Goal: Contribute content: Contribute content

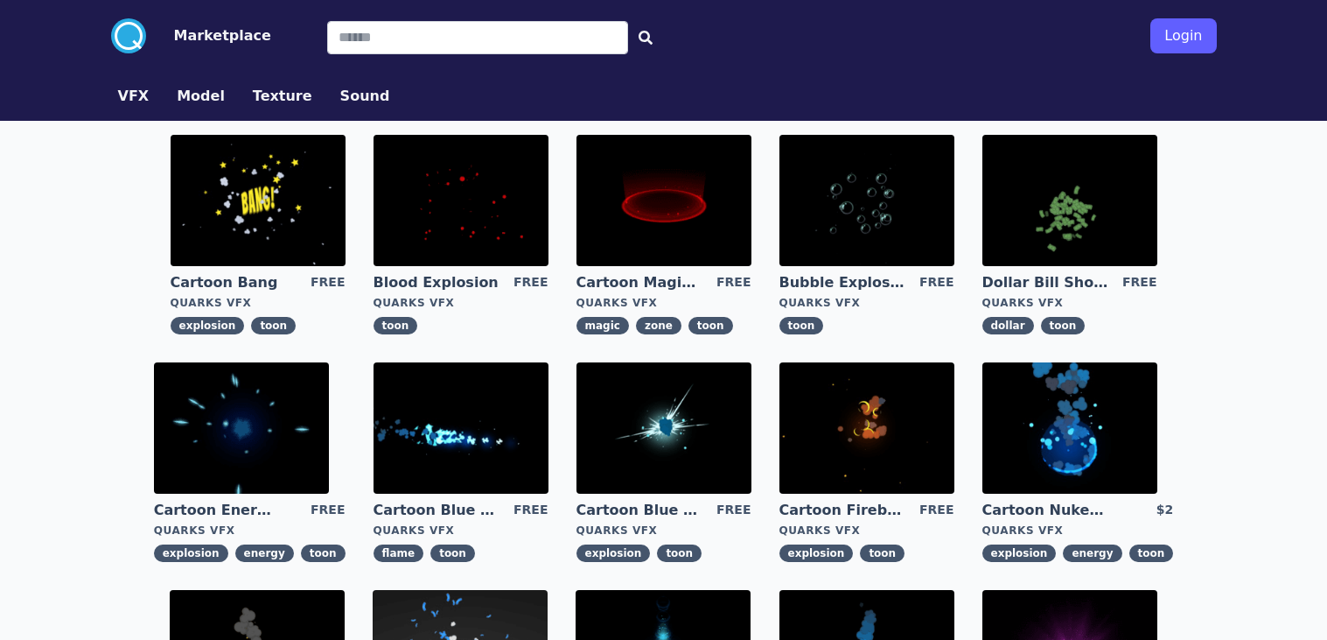
click at [732, 205] on img at bounding box center [664, 200] width 175 height 131
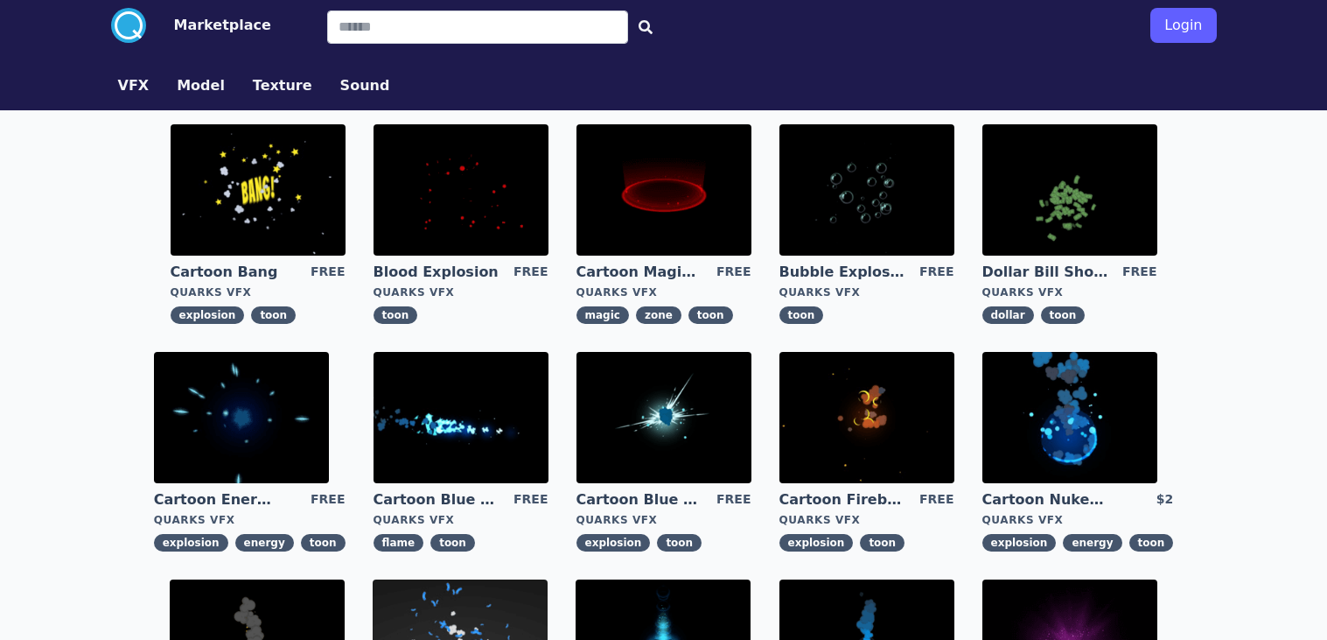
click at [887, 498] on link "Cartoon Fireball Explosion" at bounding box center [843, 499] width 126 height 19
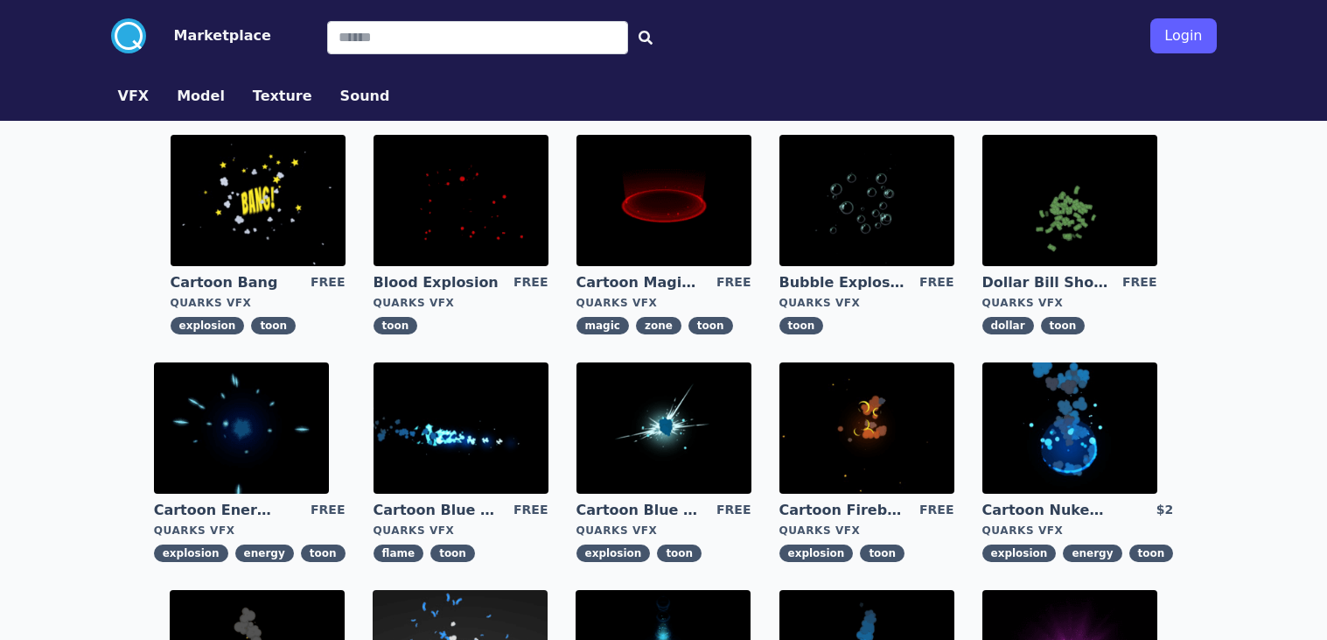
click at [1036, 417] on img at bounding box center [1070, 427] width 175 height 131
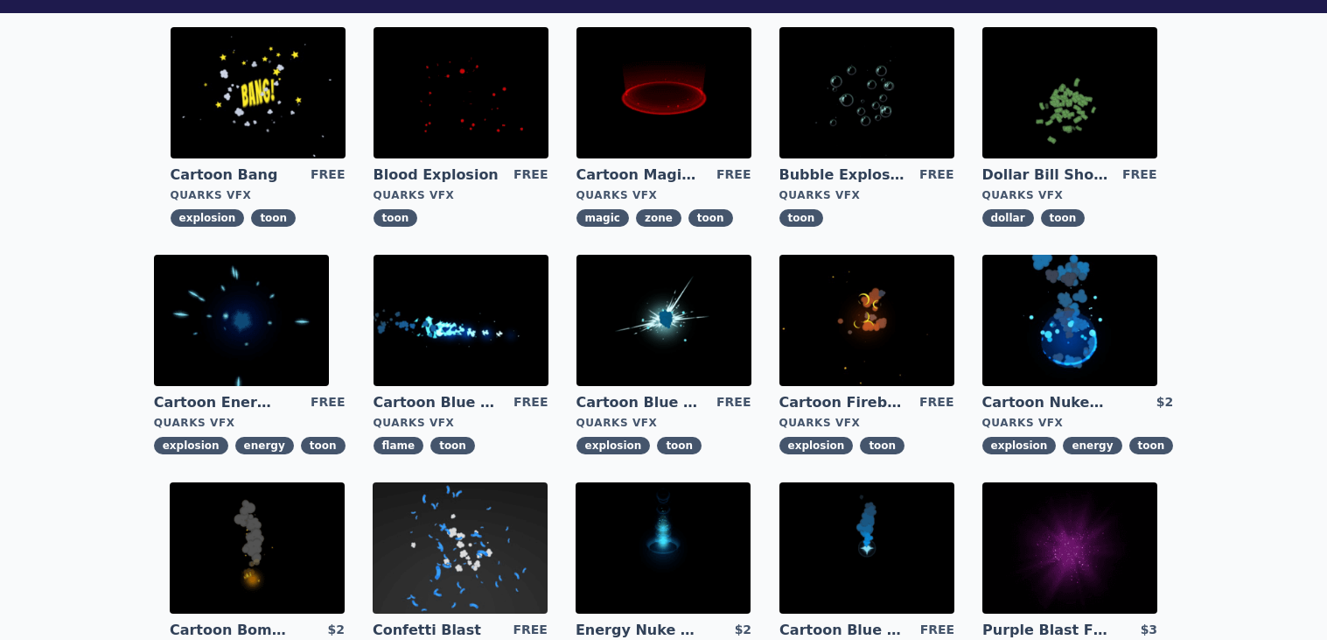
scroll to position [112, 0]
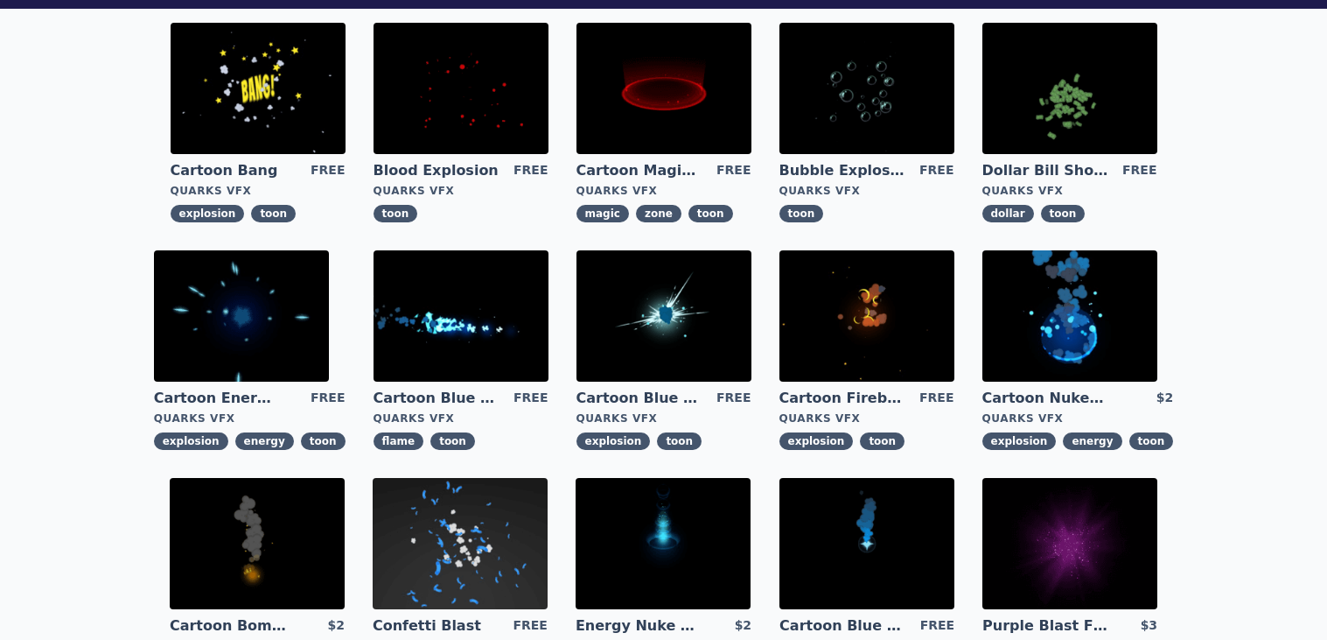
click at [251, 306] on img at bounding box center [241, 315] width 175 height 131
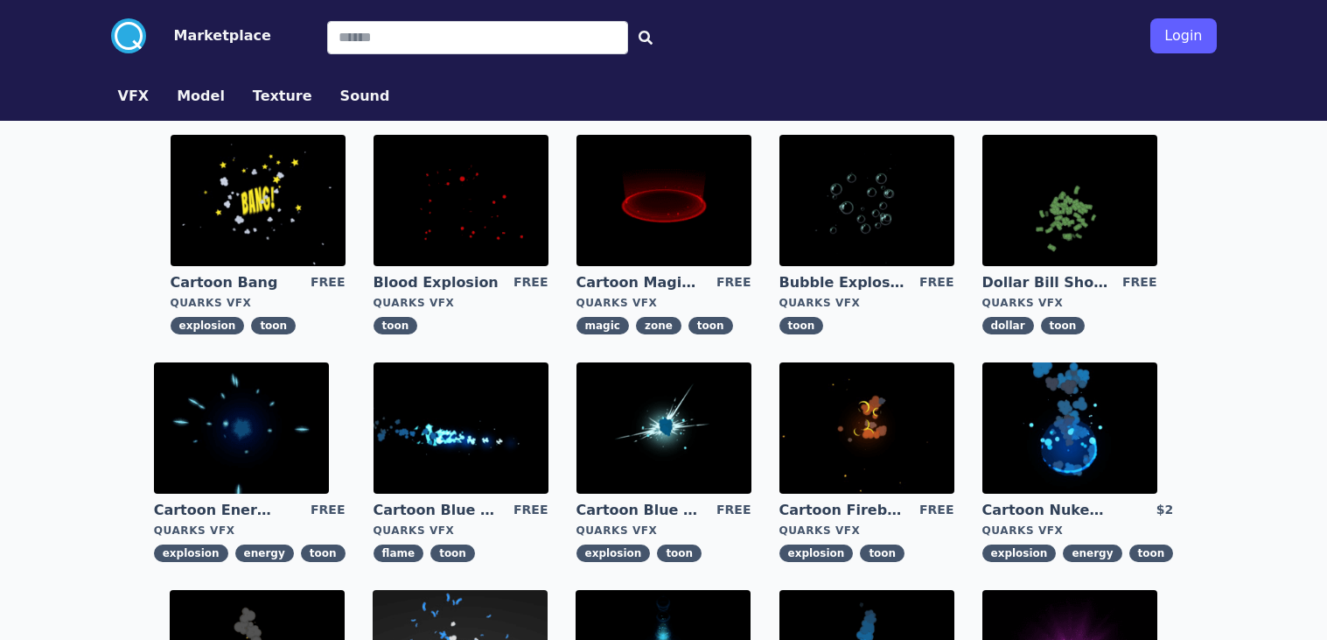
click at [446, 440] on img at bounding box center [461, 427] width 175 height 131
click at [201, 194] on img at bounding box center [258, 200] width 175 height 131
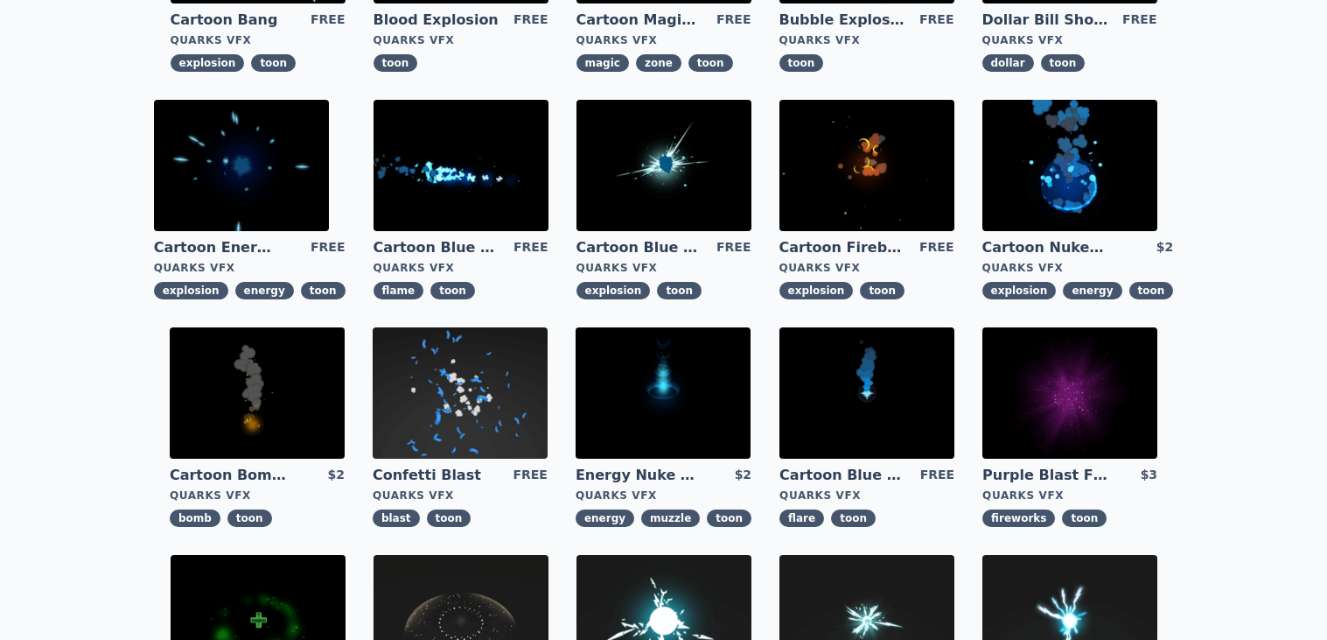
scroll to position [264, 0]
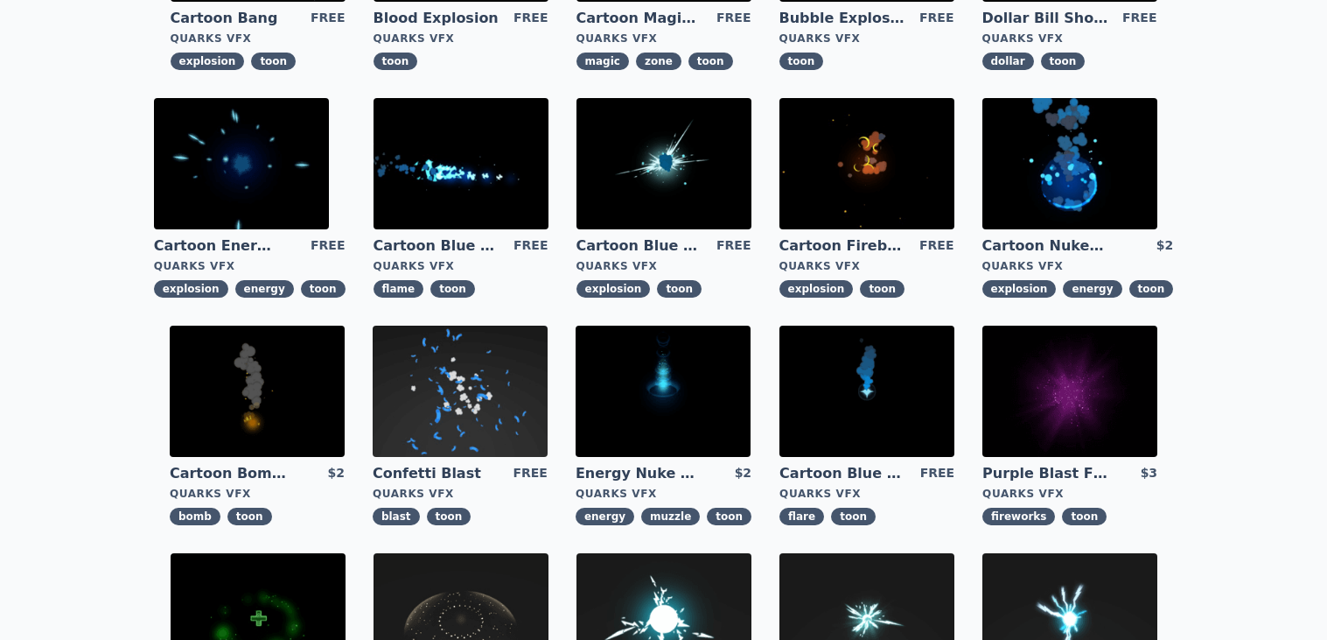
click at [494, 412] on img at bounding box center [460, 391] width 175 height 131
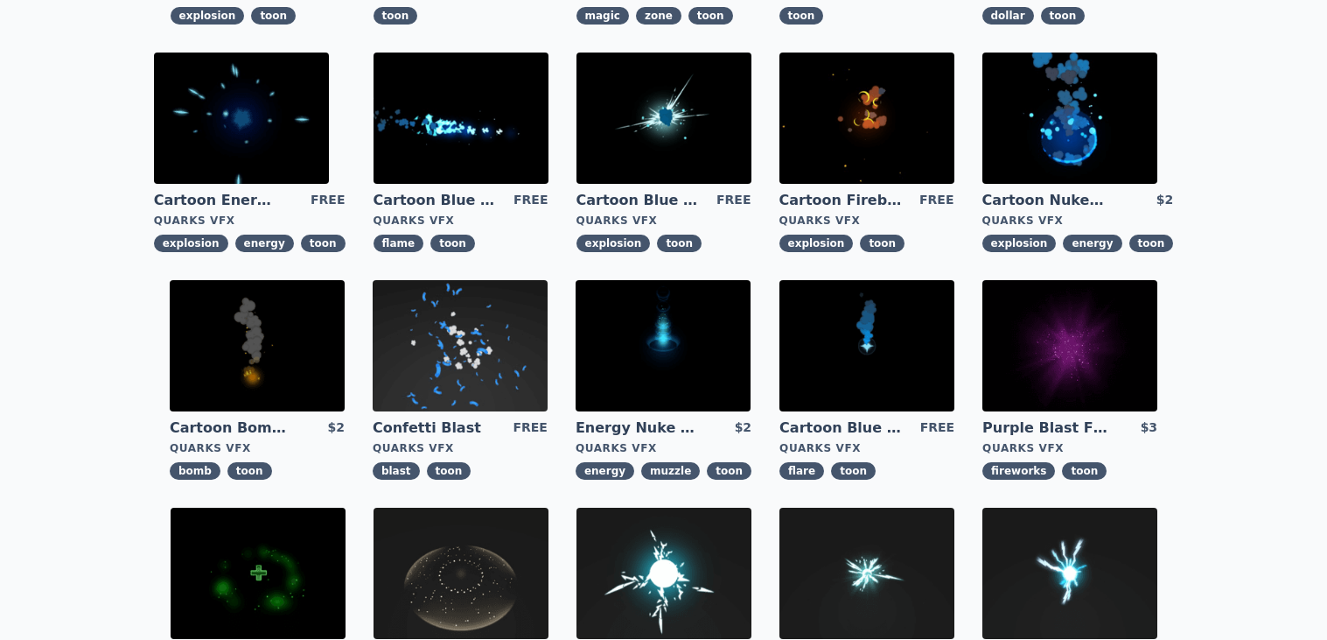
scroll to position [365, 0]
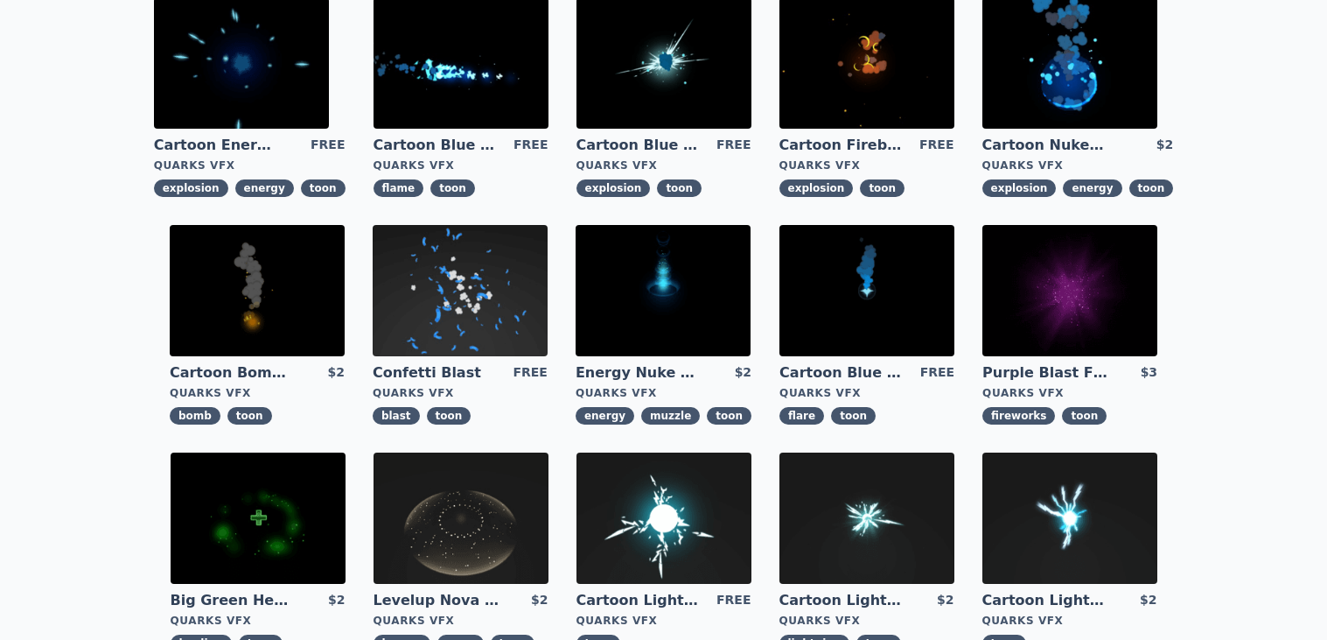
click at [202, 249] on img at bounding box center [257, 290] width 175 height 131
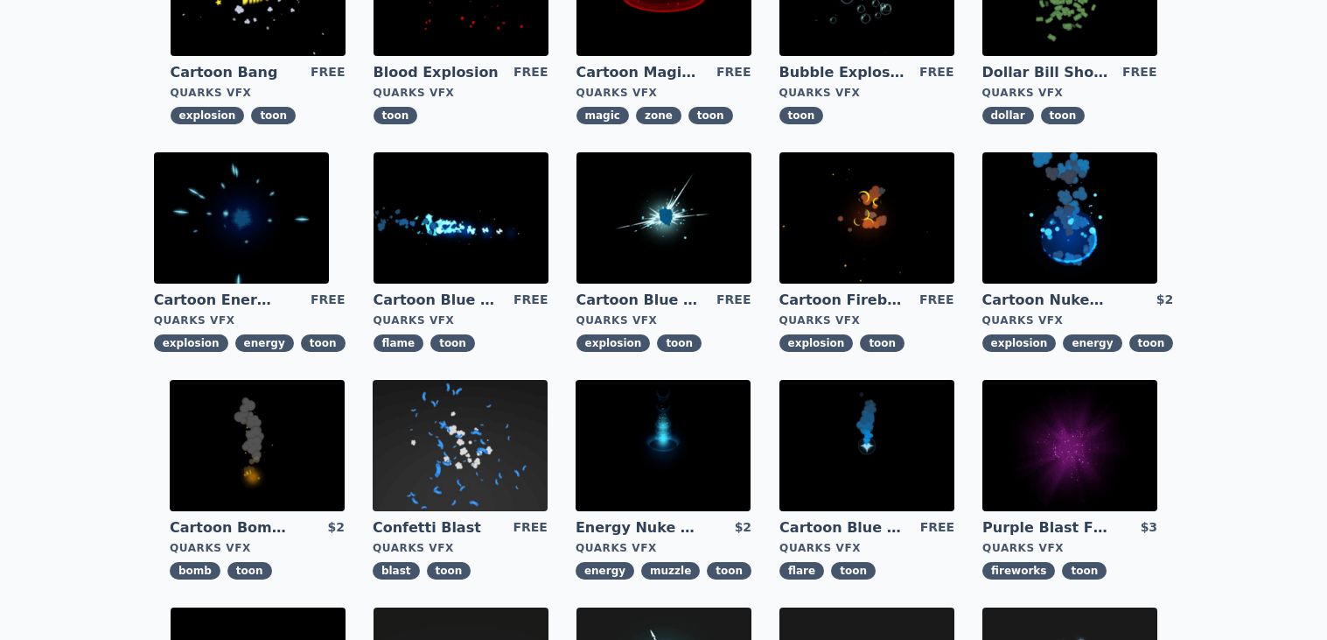
scroll to position [214, 0]
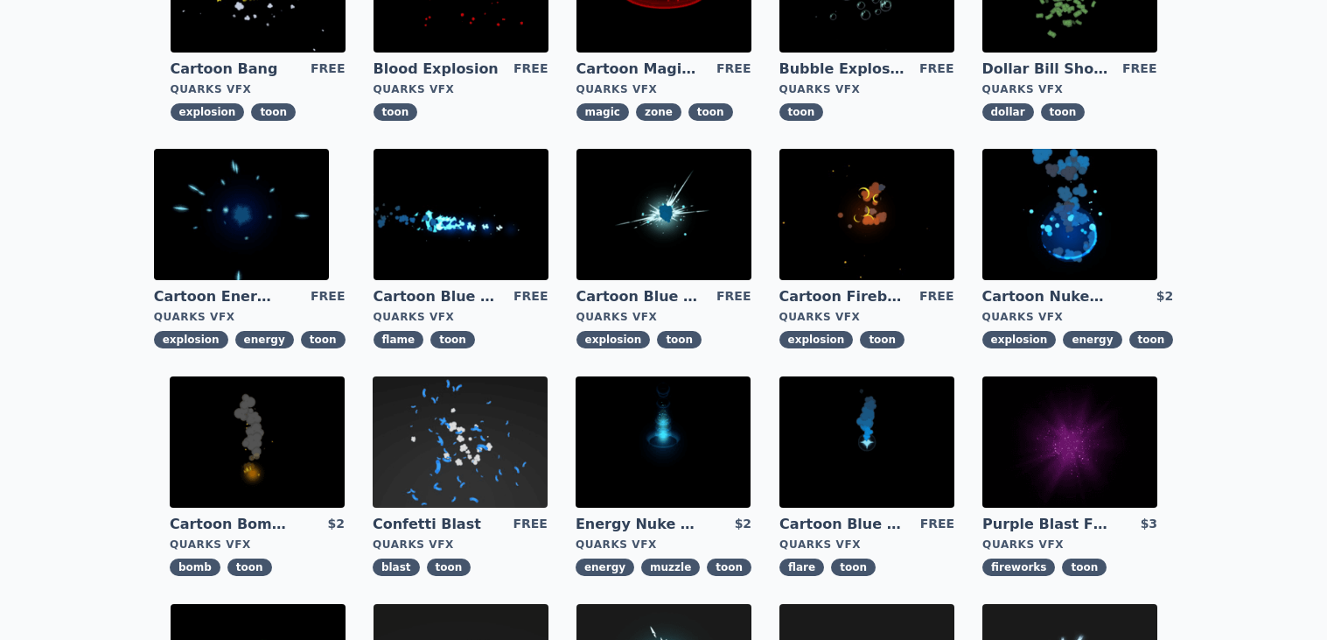
click at [876, 244] on img at bounding box center [867, 214] width 175 height 131
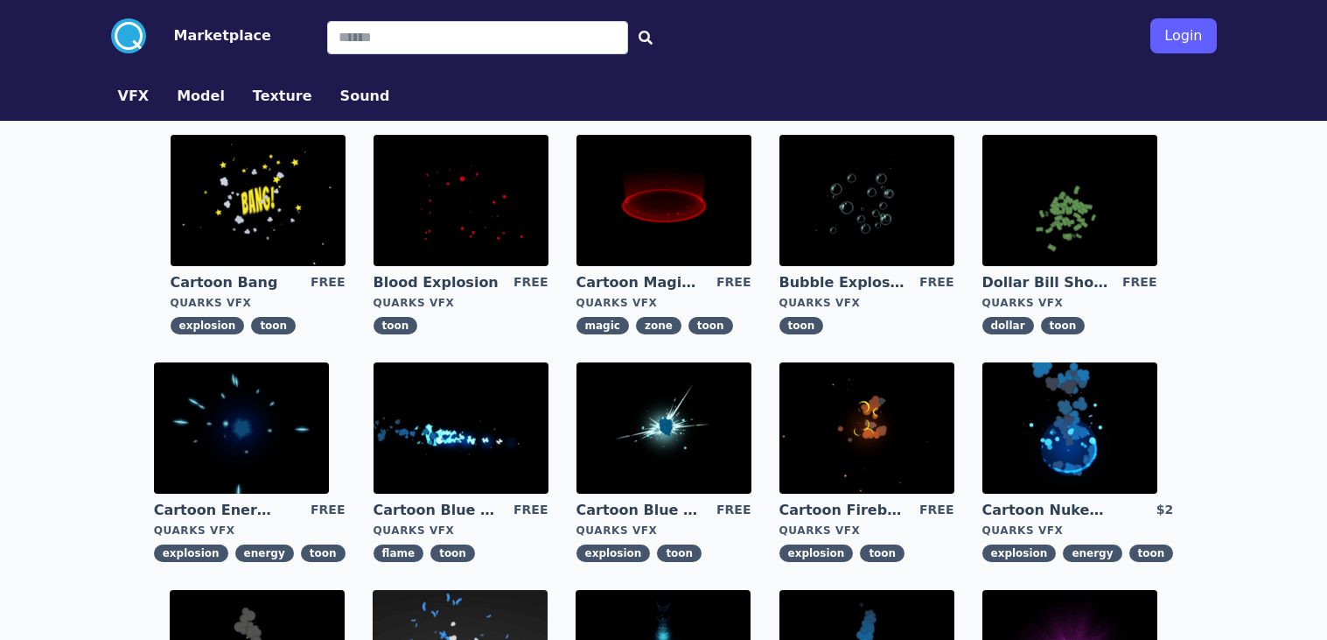
click at [635, 455] on img at bounding box center [664, 427] width 175 height 131
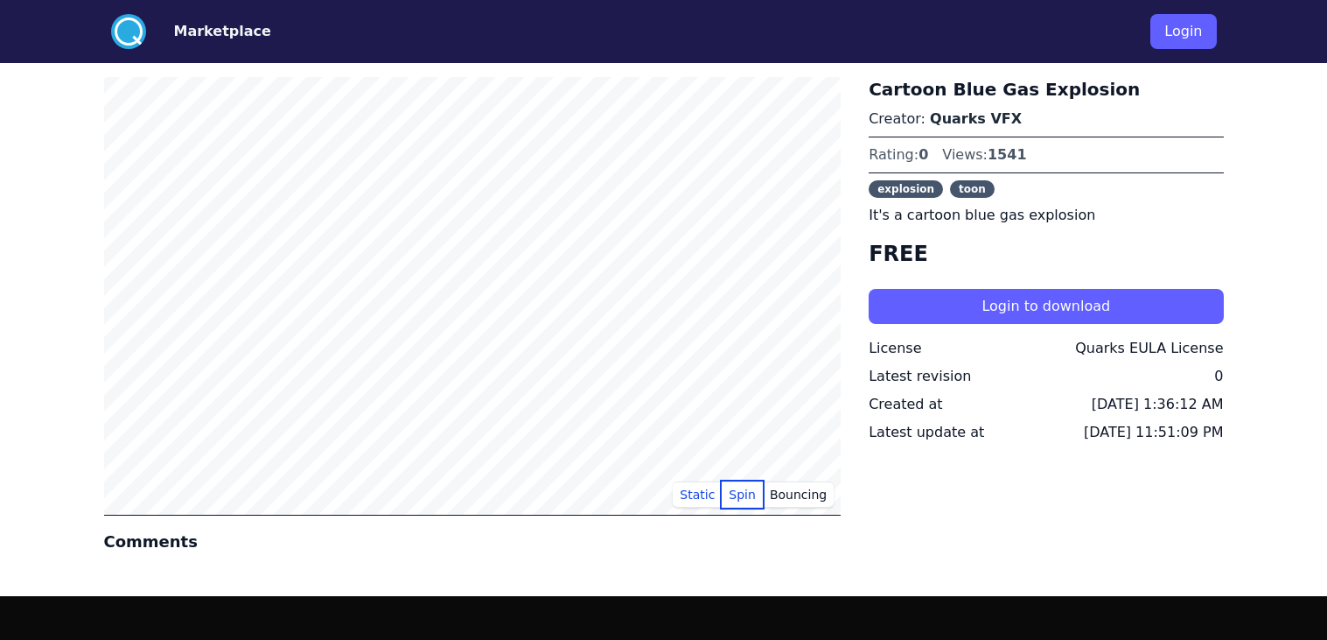
click at [755, 497] on button "Spin" at bounding box center [742, 494] width 41 height 26
click at [792, 494] on button "Bouncing" at bounding box center [798, 494] width 71 height 26
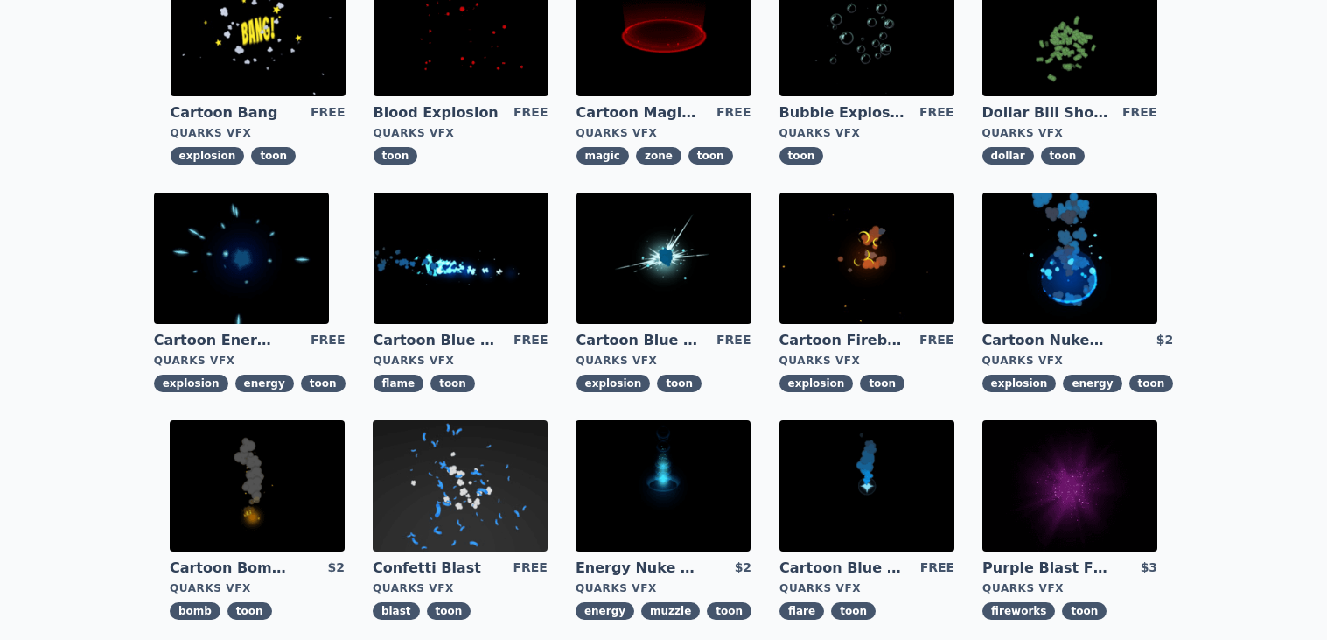
scroll to position [297, 0]
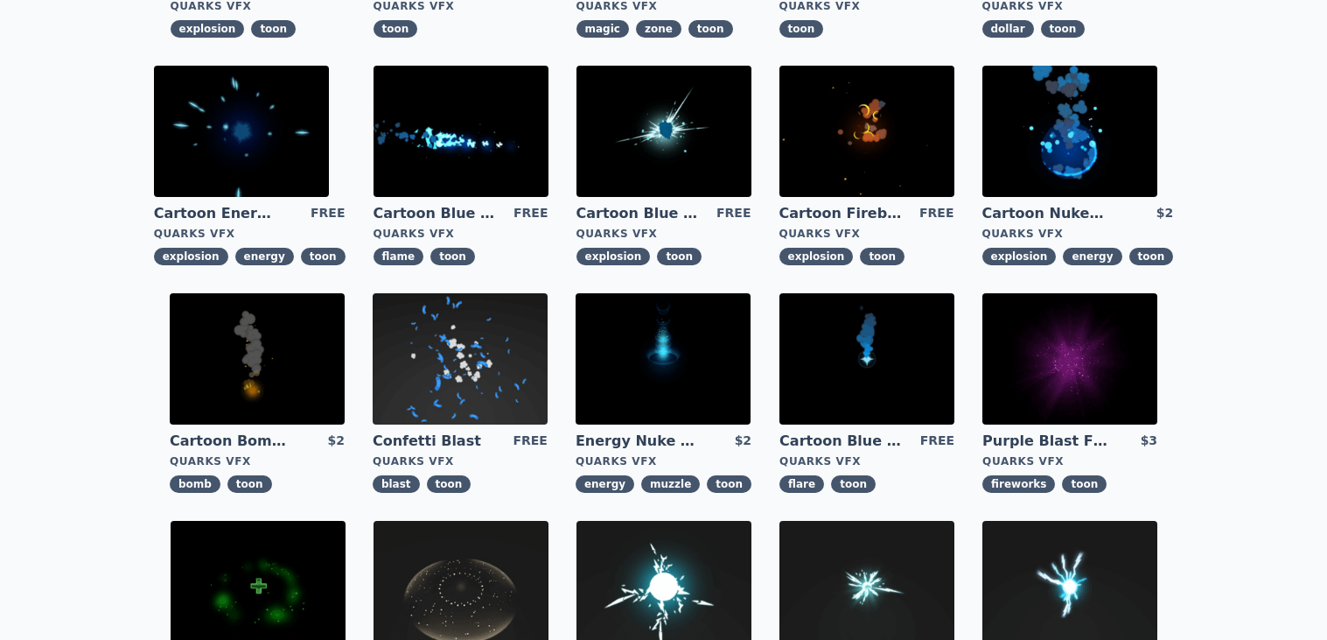
click at [1041, 354] on img at bounding box center [1070, 358] width 175 height 131
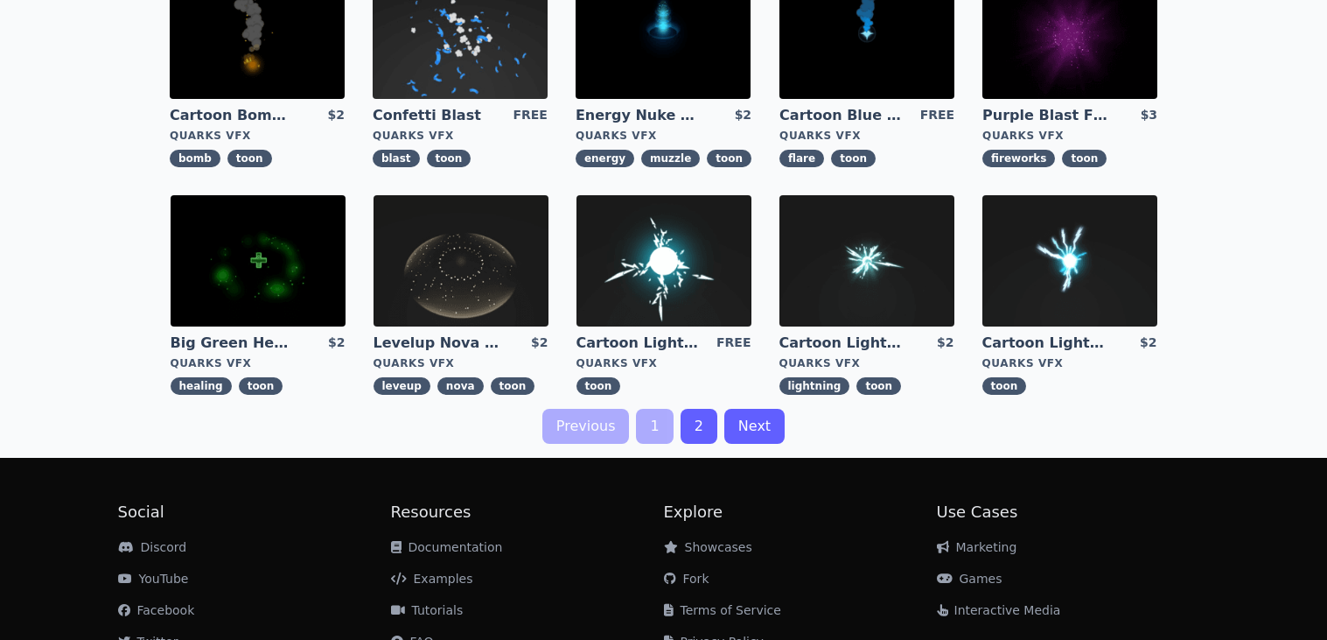
scroll to position [625, 0]
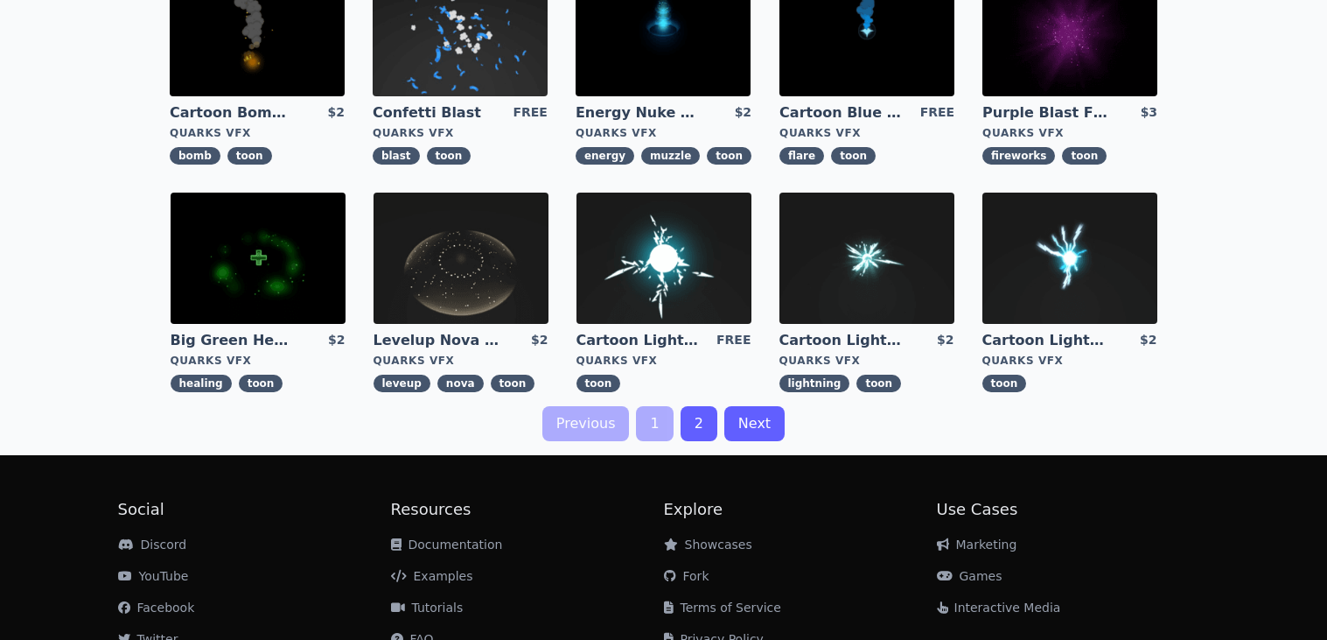
click at [613, 238] on img at bounding box center [664, 258] width 175 height 131
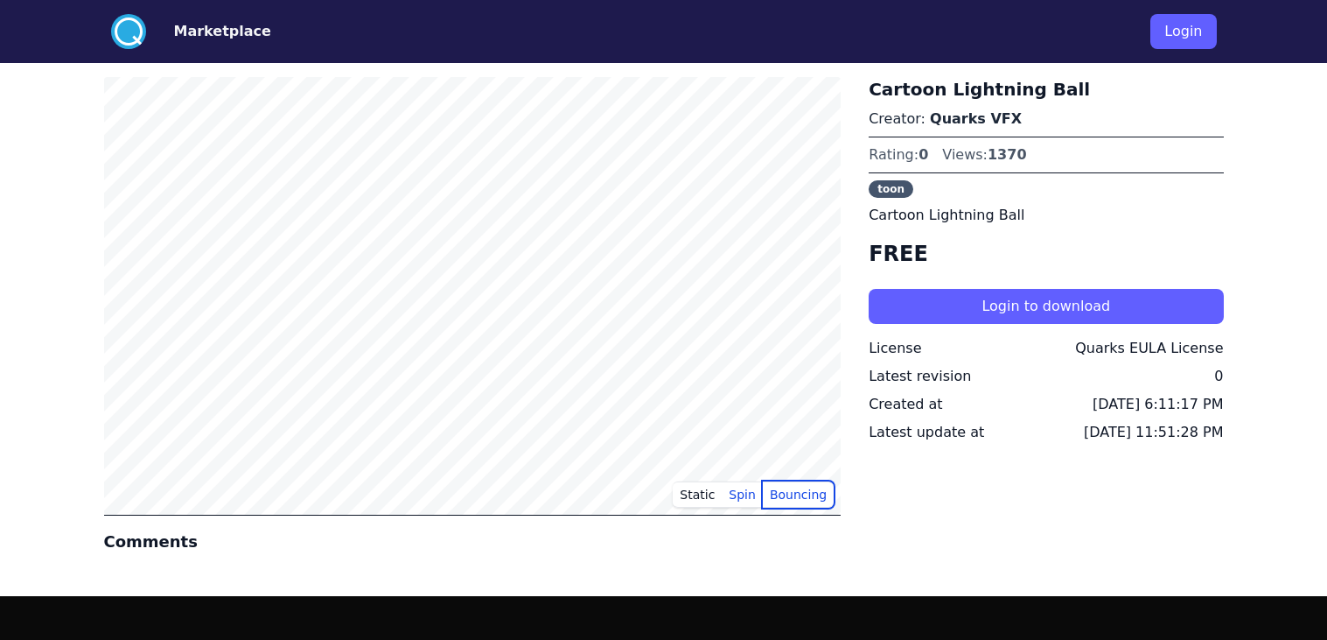
click at [795, 492] on button "Bouncing" at bounding box center [798, 494] width 71 height 26
click at [711, 496] on button "Static" at bounding box center [697, 494] width 49 height 26
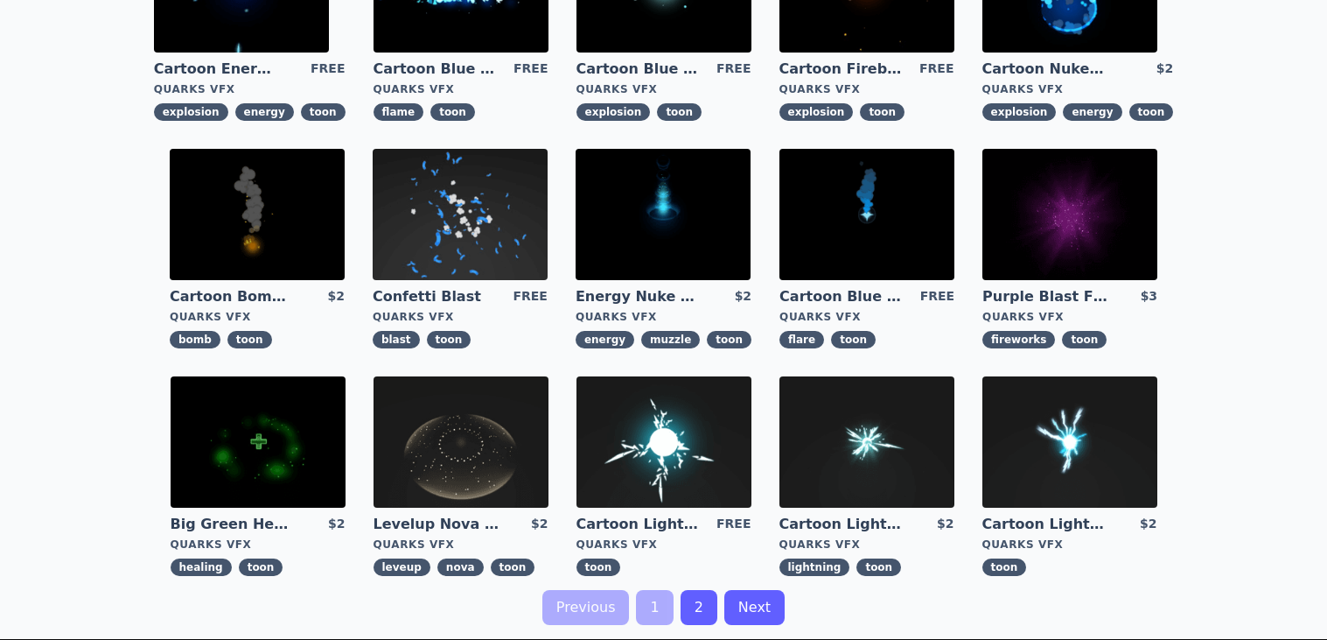
scroll to position [442, 0]
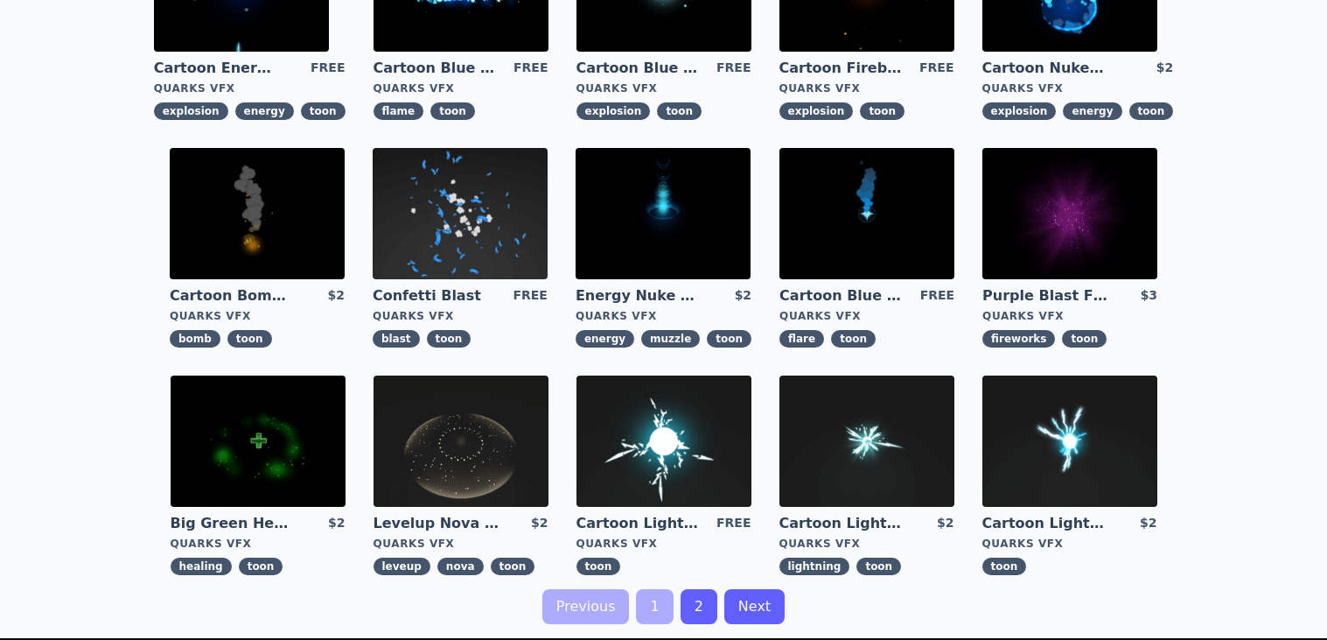
click at [495, 425] on img at bounding box center [461, 440] width 175 height 131
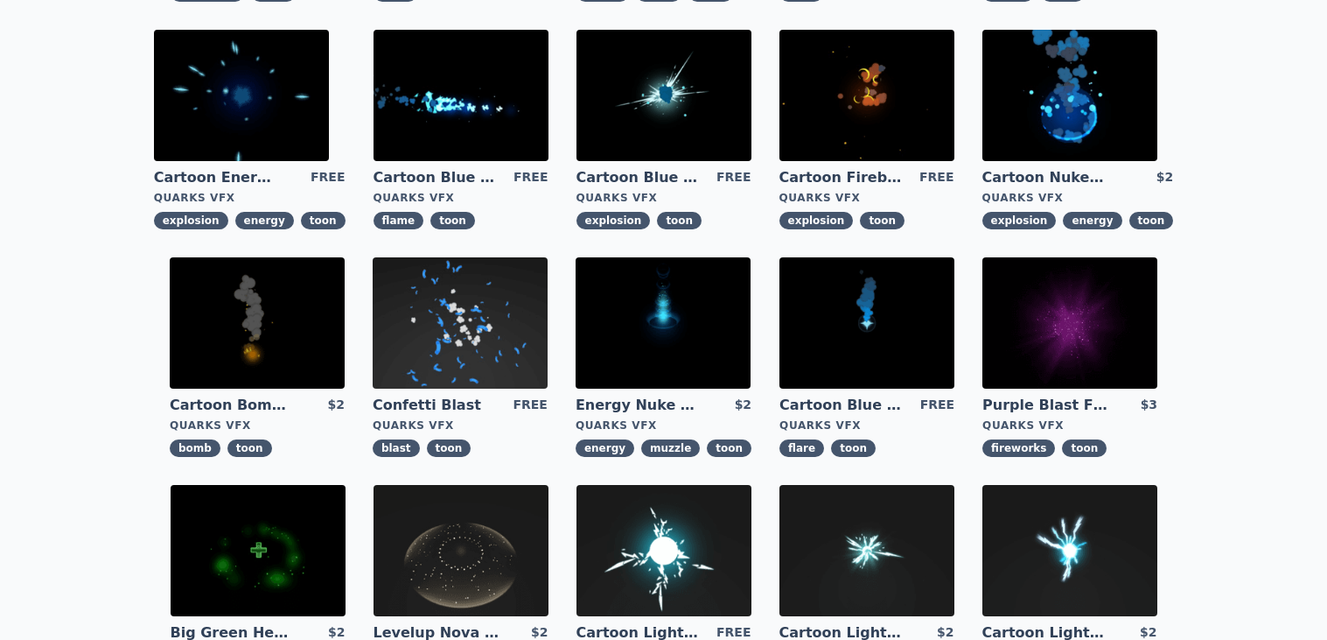
scroll to position [698, 0]
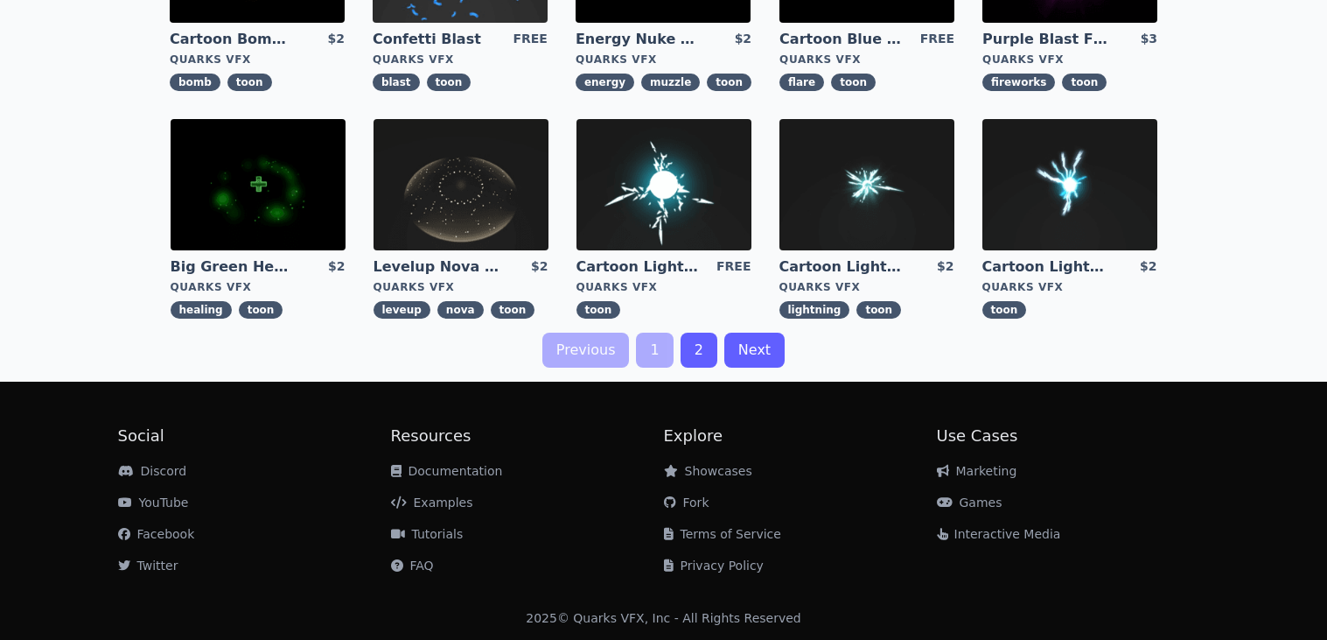
click at [297, 213] on img at bounding box center [258, 184] width 175 height 131
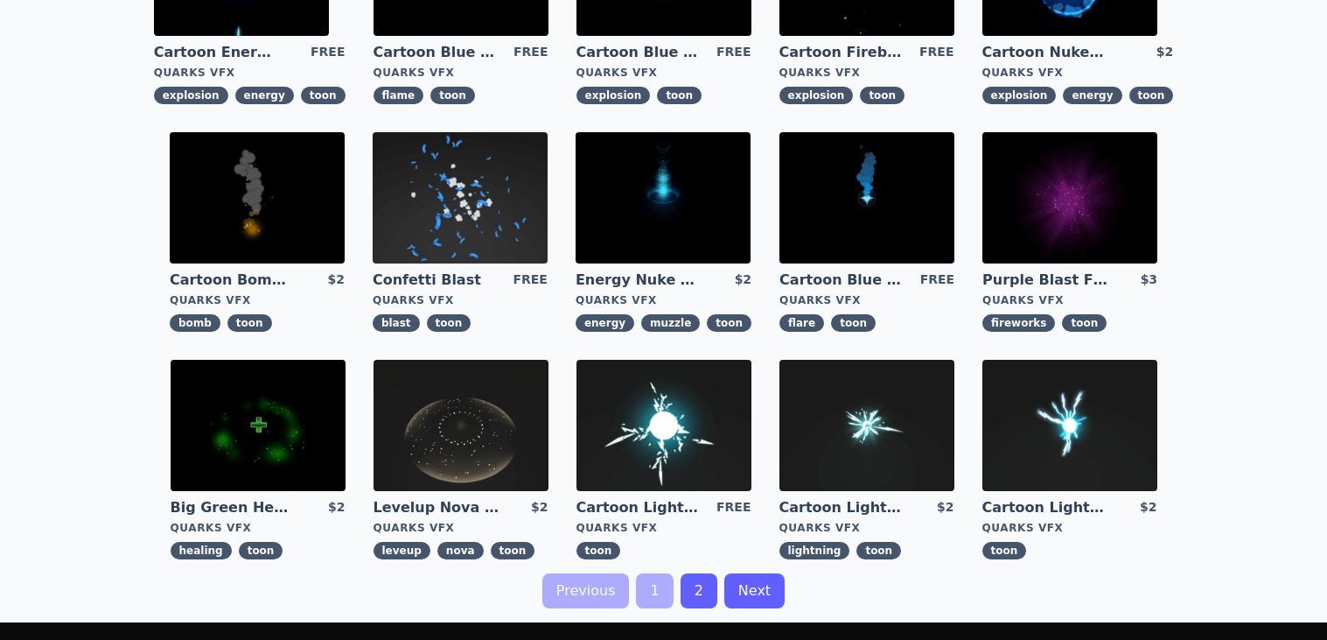
scroll to position [655, 0]
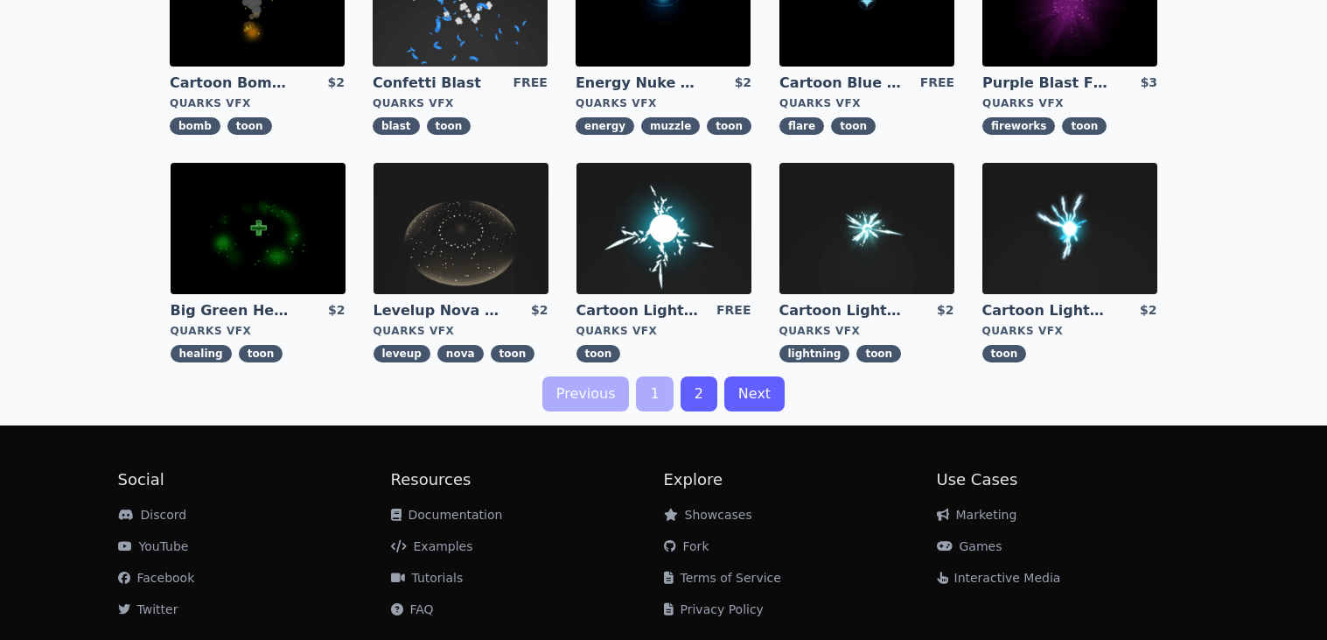
click at [697, 386] on link "2" at bounding box center [699, 393] width 37 height 35
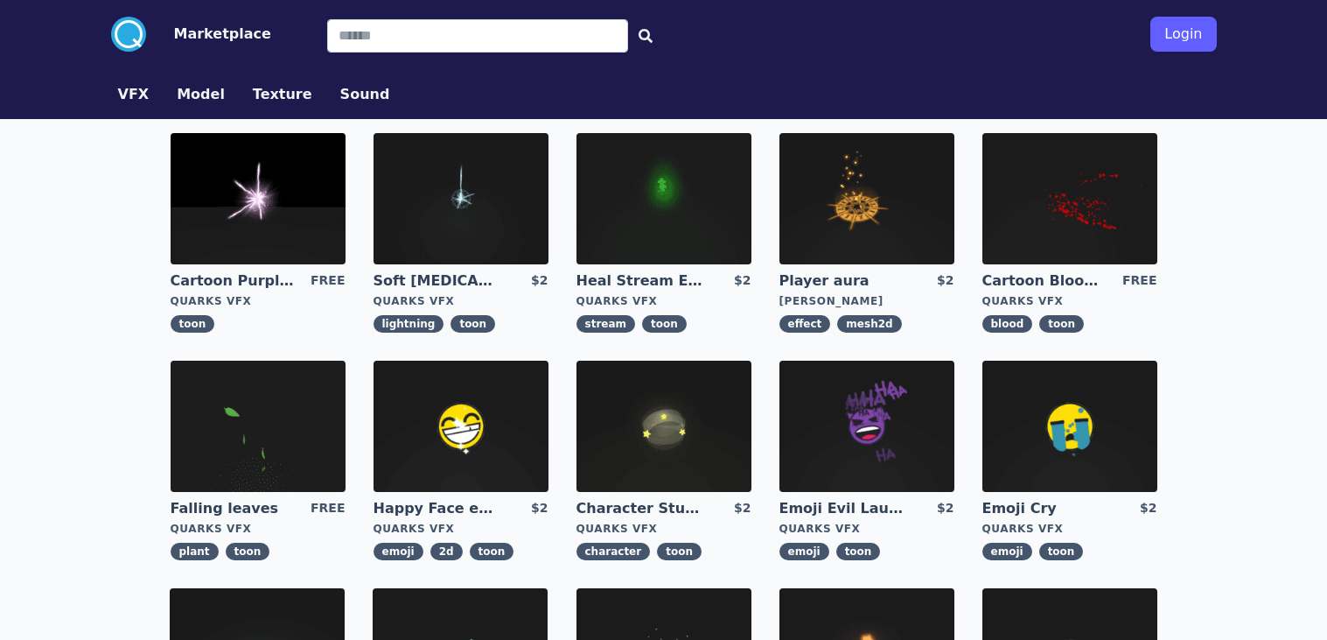
click at [288, 207] on img at bounding box center [258, 198] width 175 height 131
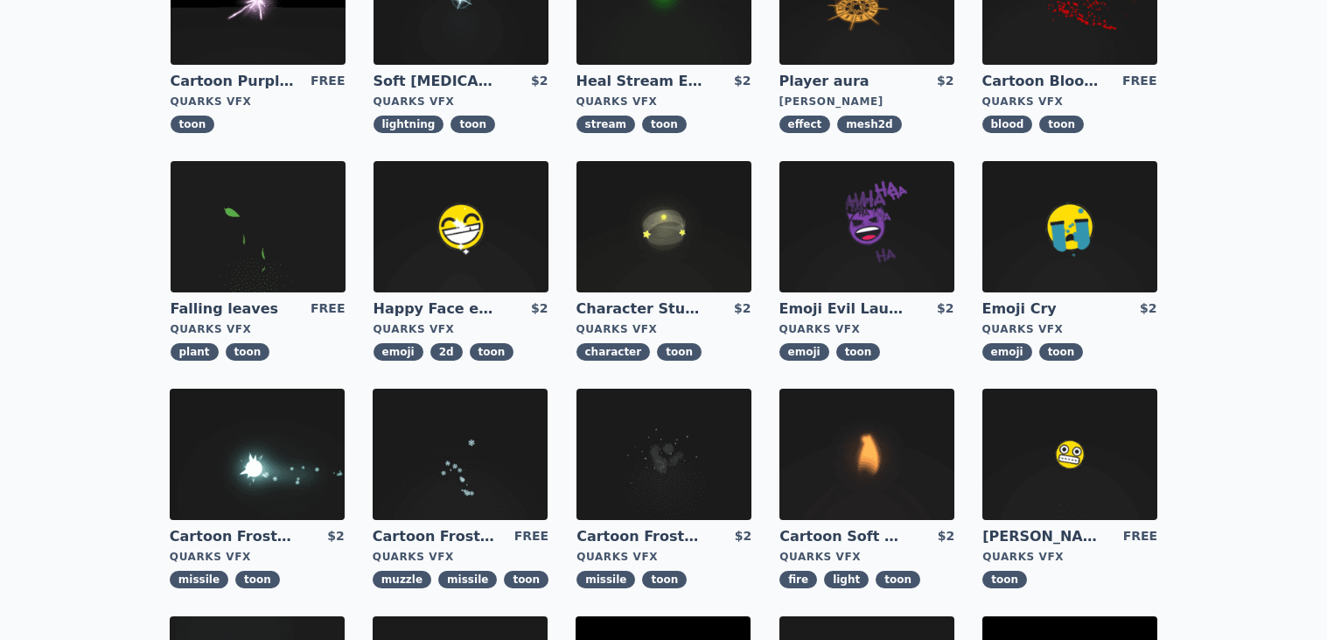
scroll to position [203, 0]
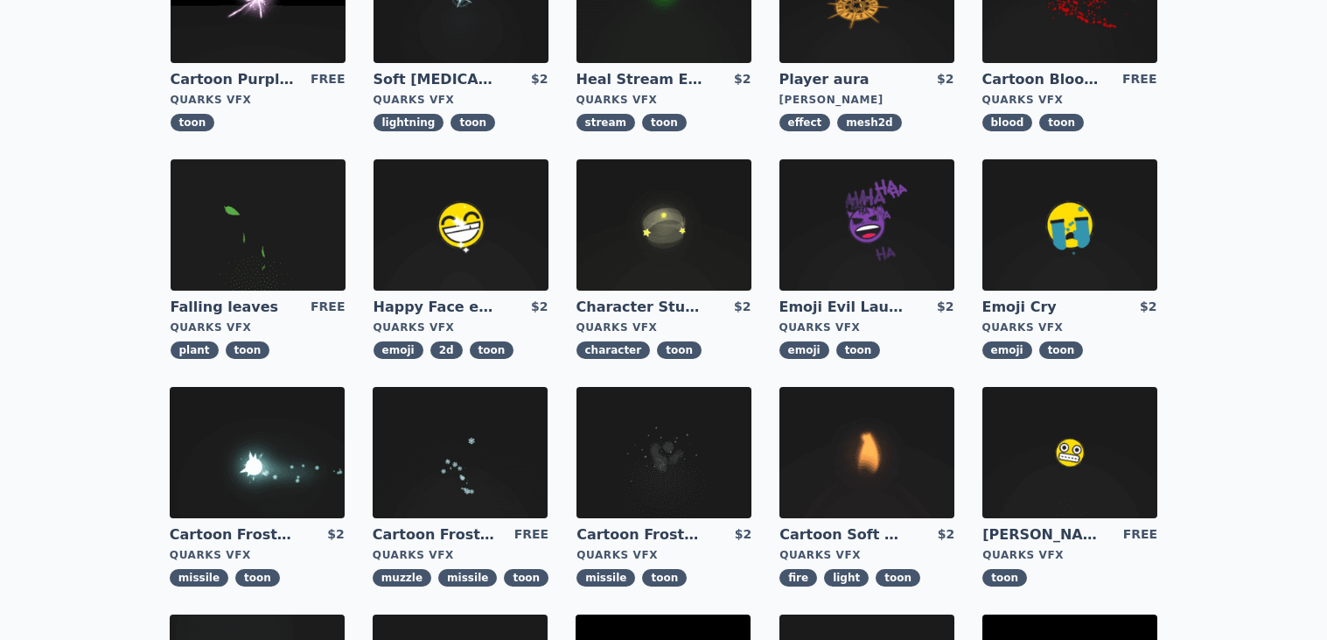
click at [701, 222] on img at bounding box center [664, 224] width 175 height 131
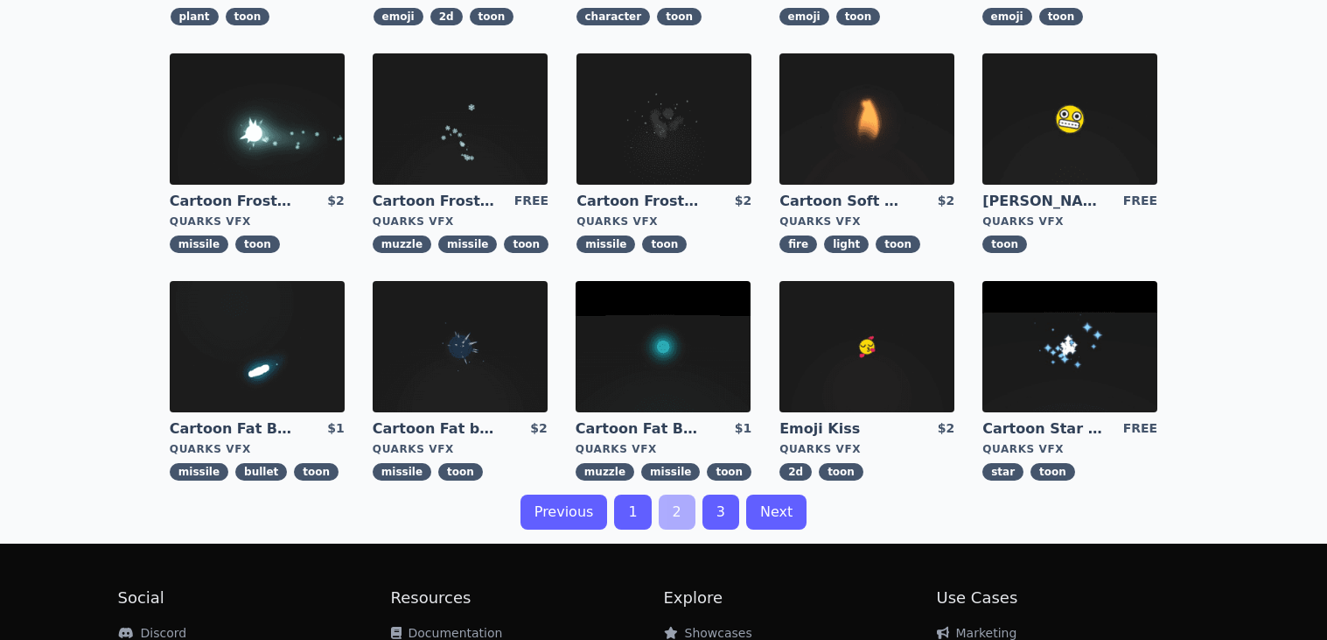
click at [291, 193] on link "Cartoon Frost Missile" at bounding box center [233, 201] width 126 height 19
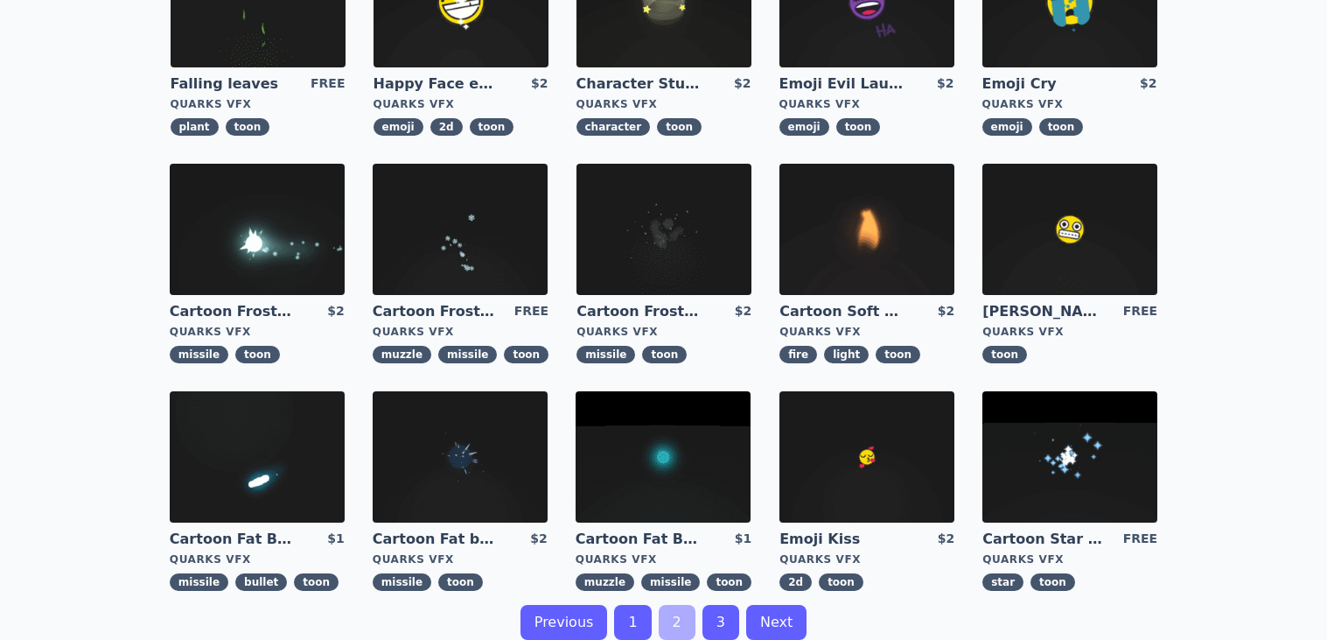
click at [875, 30] on img at bounding box center [867, 1] width 175 height 131
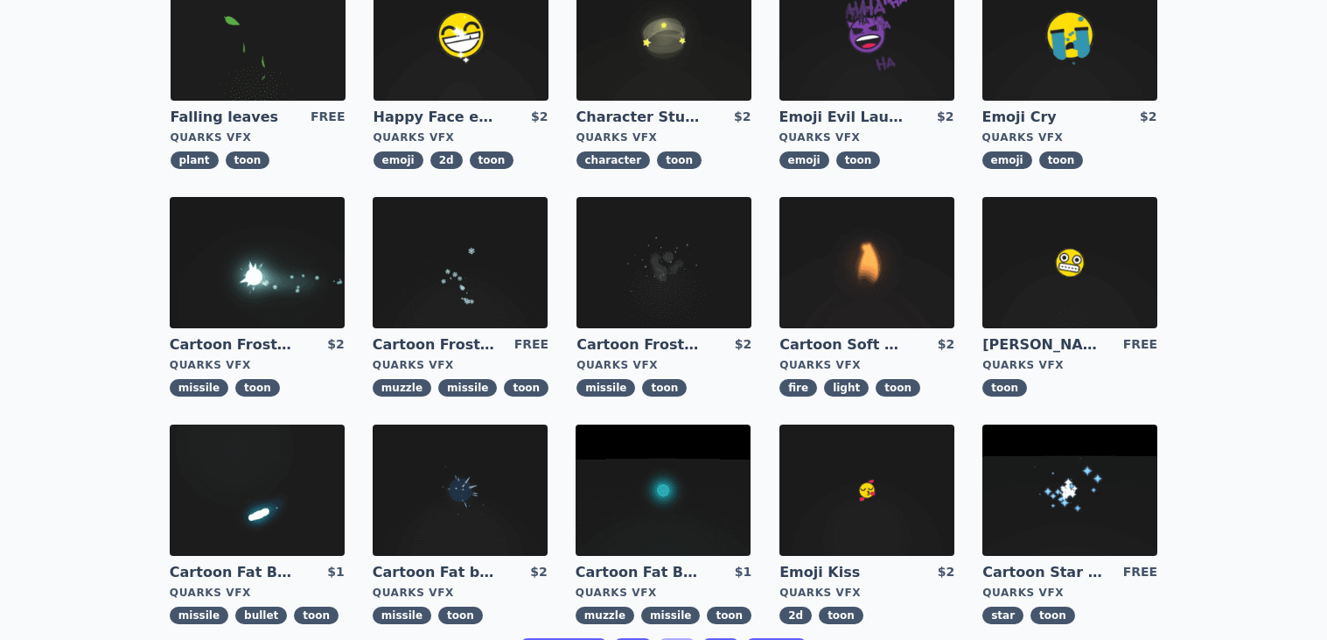
click at [1039, 543] on img at bounding box center [1070, 489] width 175 height 131
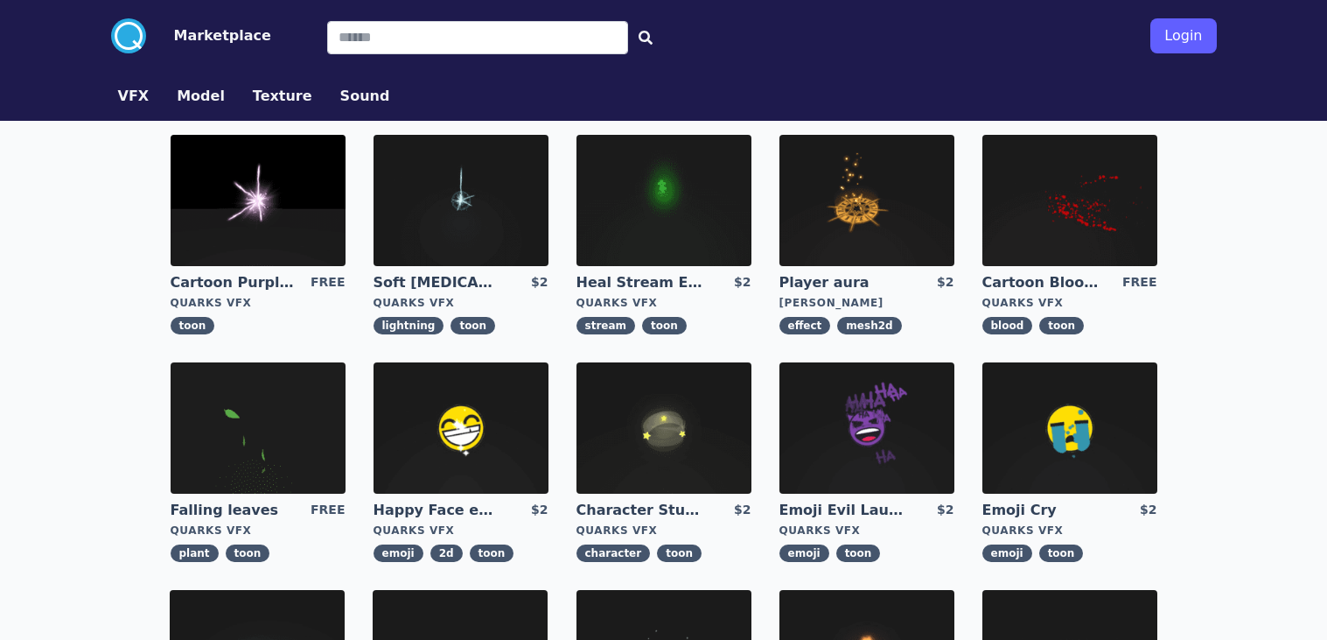
click at [879, 172] on img at bounding box center [867, 200] width 175 height 131
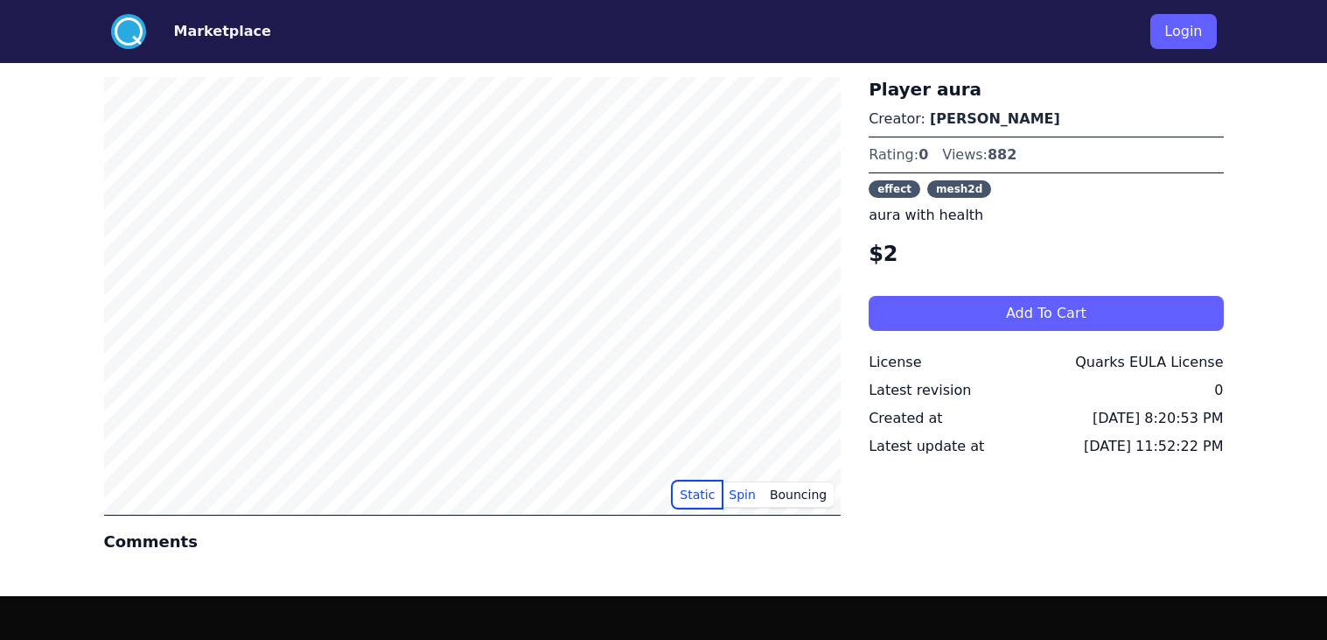
click at [704, 500] on button "Static" at bounding box center [697, 494] width 49 height 26
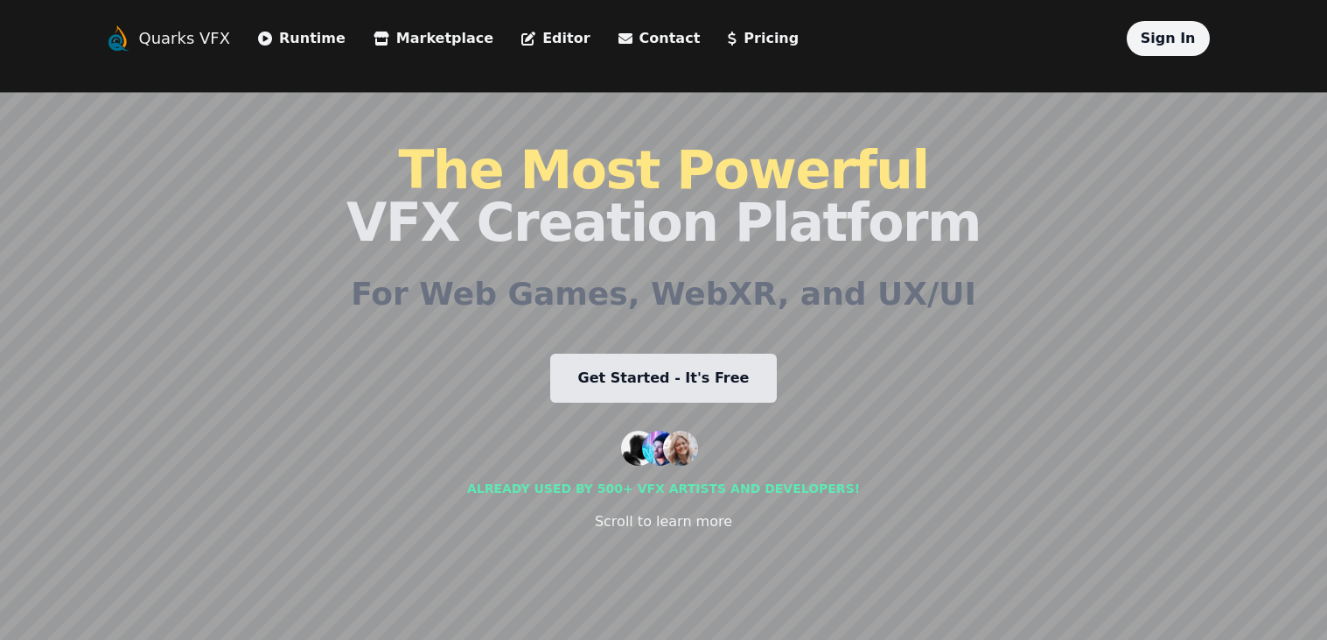
scroll to position [92, 0]
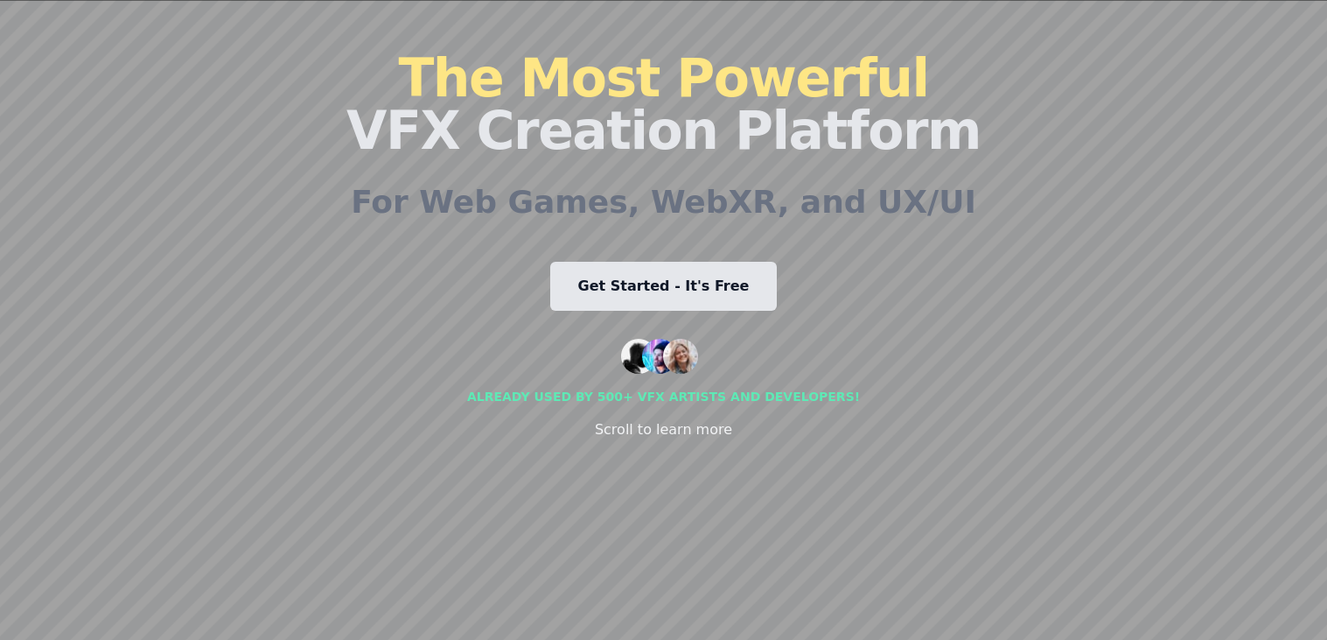
click at [714, 289] on link "Get Started - It's Free" at bounding box center [664, 286] width 228 height 49
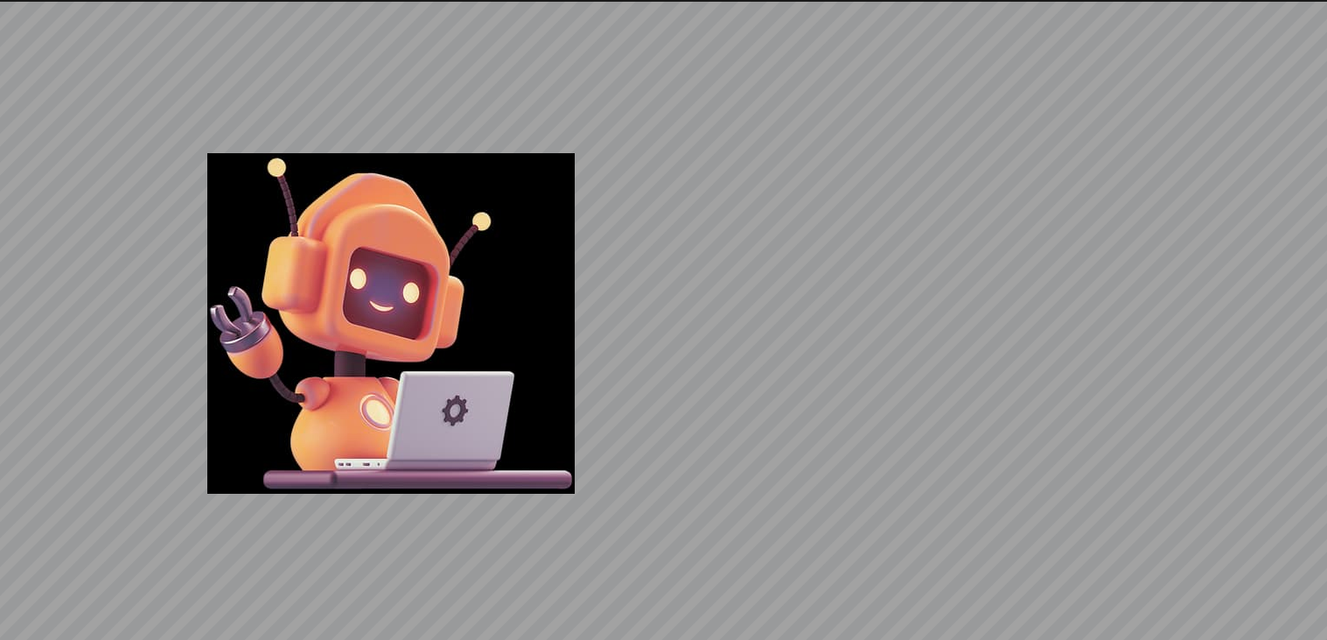
scroll to position [4280, 0]
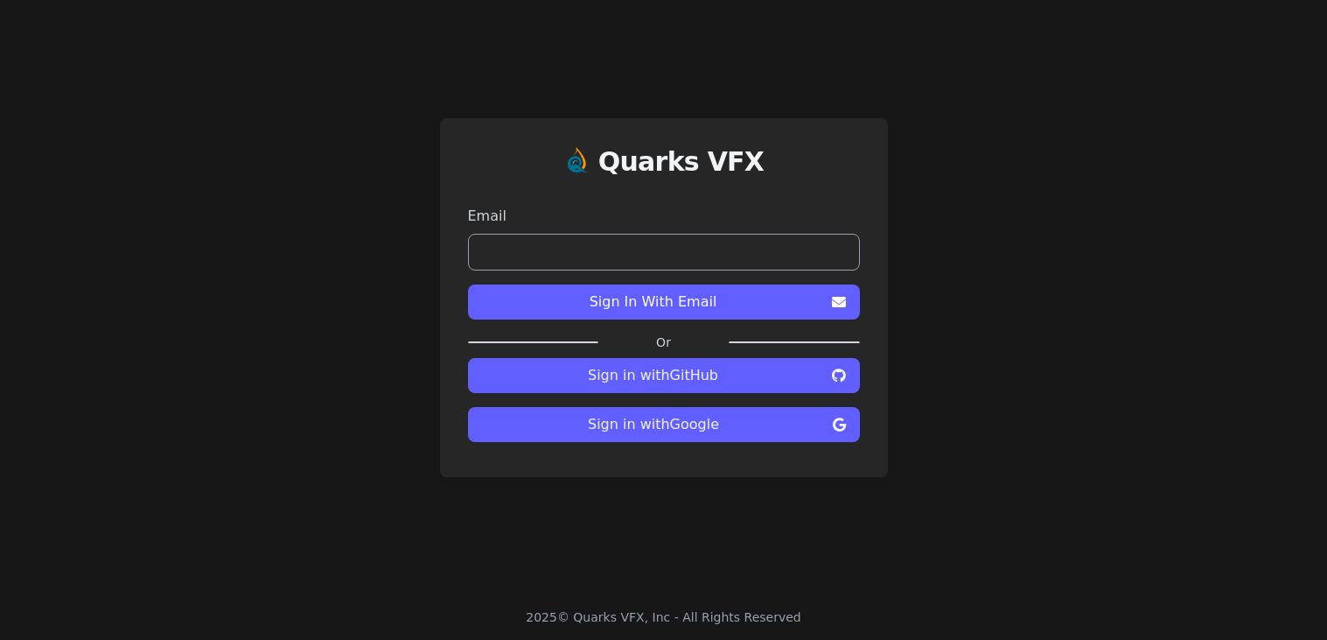
click at [680, 380] on span "Sign in with GitHub" at bounding box center [653, 375] width 343 height 21
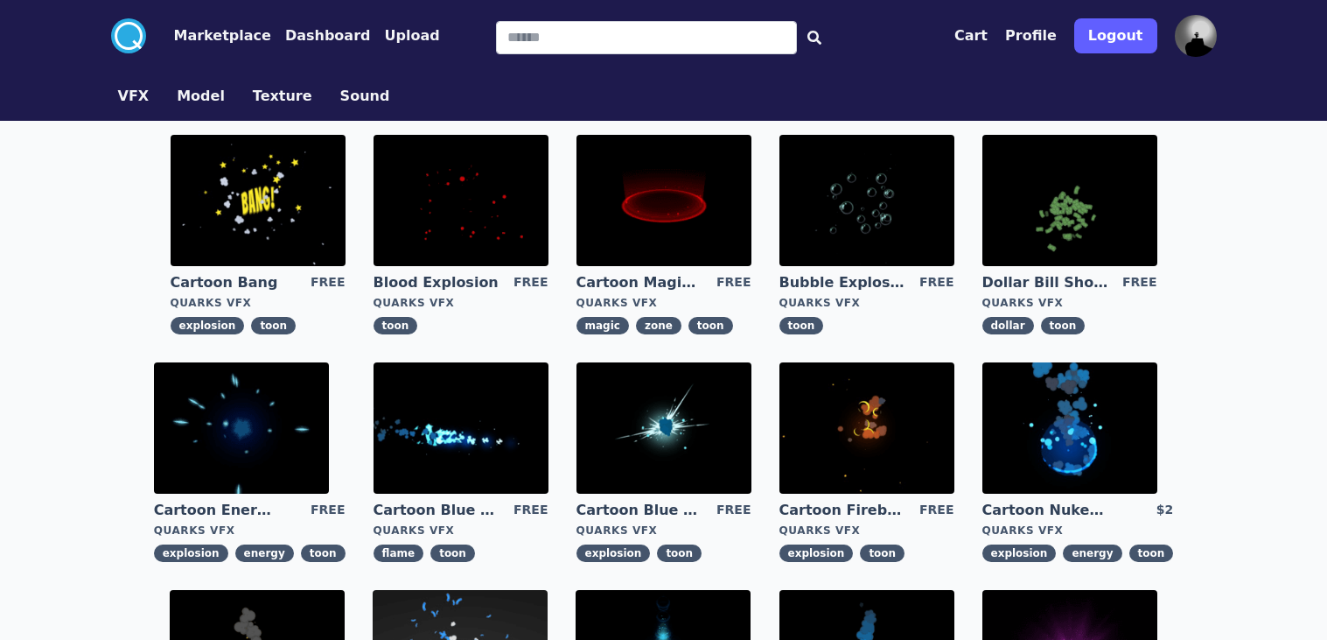
click at [1061, 217] on img at bounding box center [1070, 200] width 175 height 131
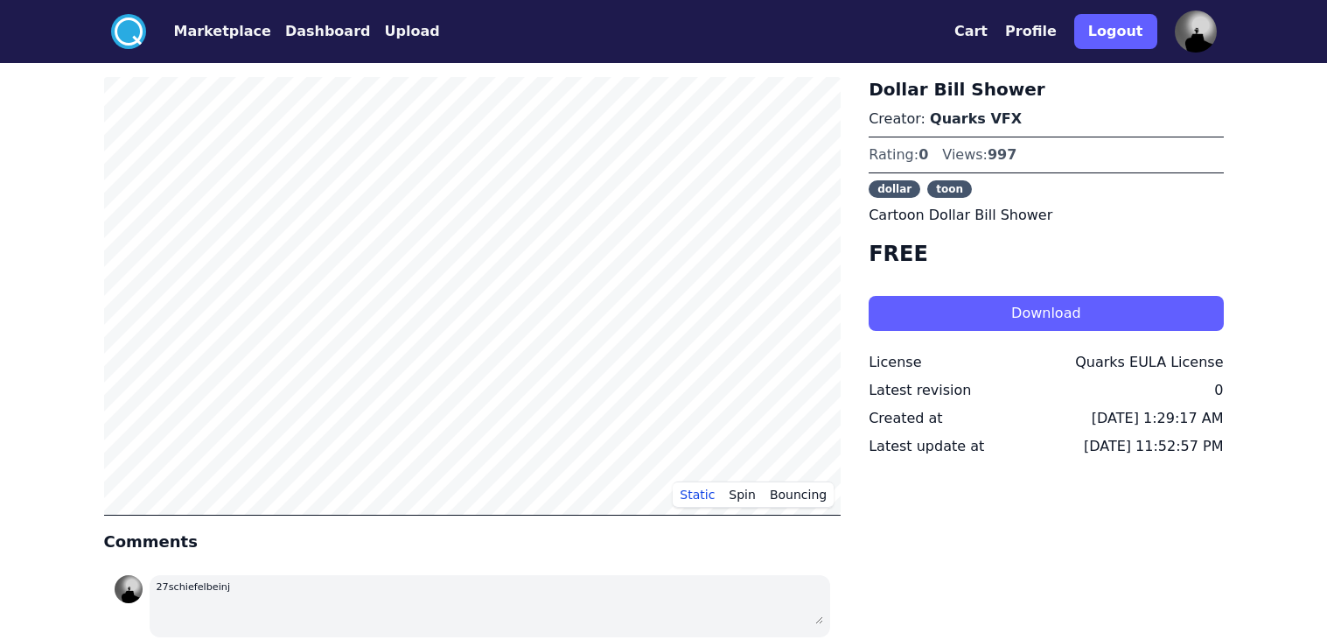
click at [1038, 31] on button "Profile" at bounding box center [1031, 31] width 52 height 21
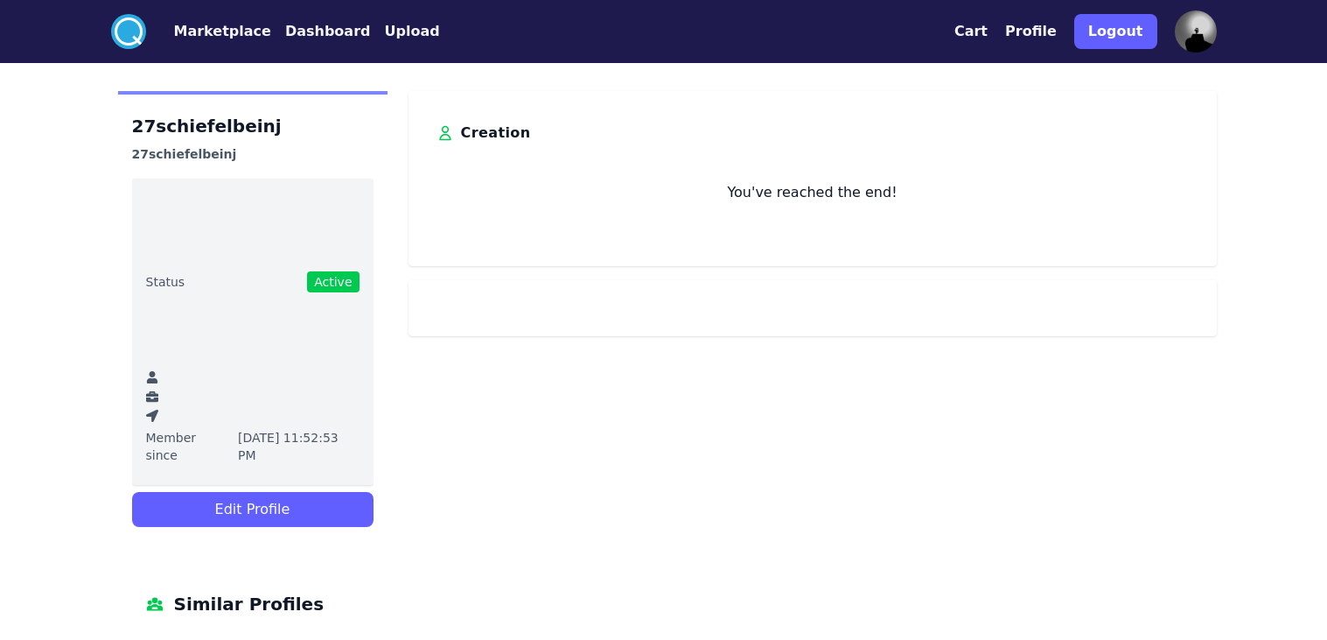
click at [321, 23] on button "Dashboard" at bounding box center [328, 31] width 86 height 21
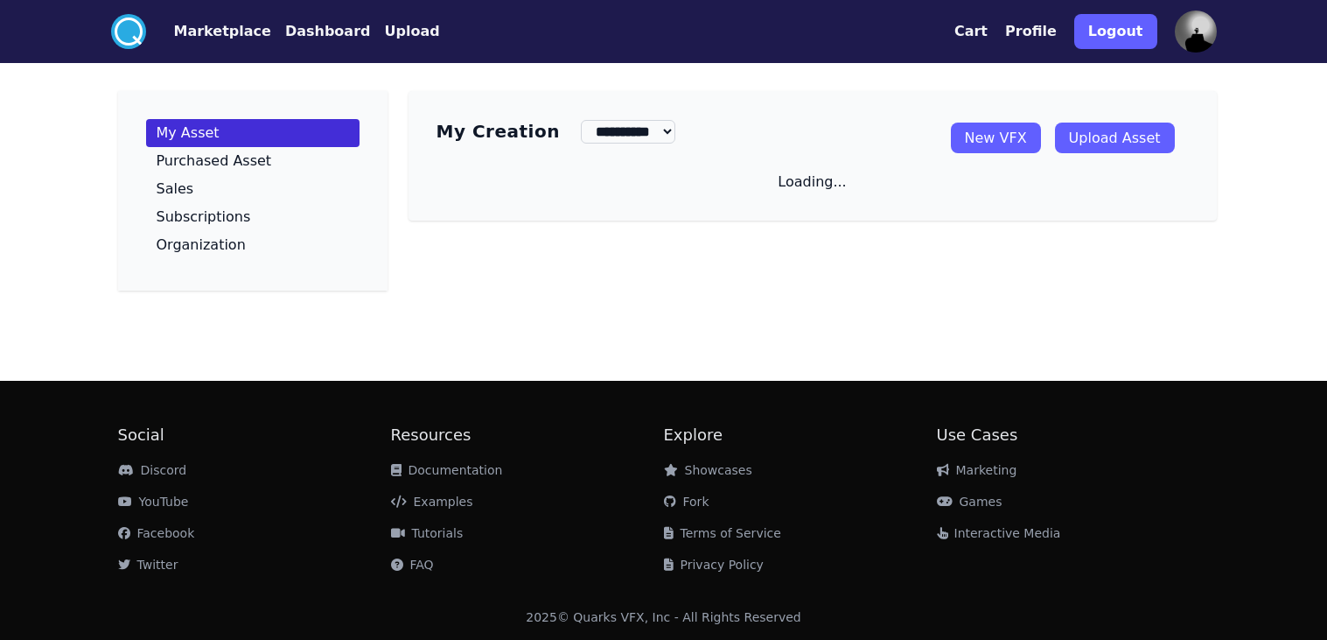
click at [328, 33] on button "Dashboard" at bounding box center [328, 31] width 86 height 21
click at [981, 131] on link "New VFX" at bounding box center [996, 138] width 90 height 31
